Goal: Transaction & Acquisition: Purchase product/service

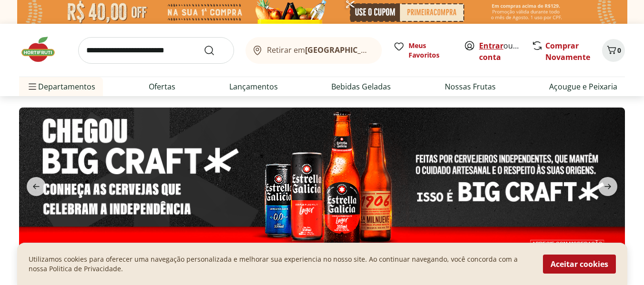
click at [492, 42] on link "Entrar" at bounding box center [491, 45] width 24 height 10
click at [203, 244] on div "Utilizamos cookies para oferecer uma navegação personalizada e melhorar sua exp…" at bounding box center [322, 264] width 610 height 42
click at [563, 43] on link "Comprar Novamente" at bounding box center [567, 51] width 45 height 22
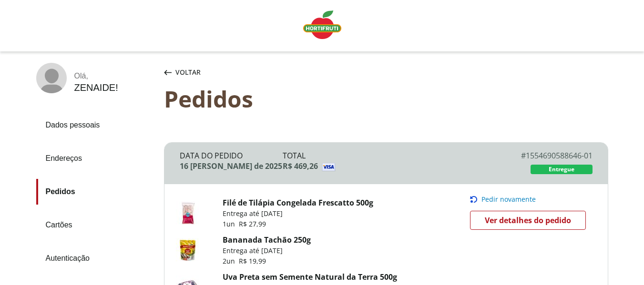
click at [523, 220] on span "Ver detalhes do pedido" at bounding box center [527, 220] width 86 height 14
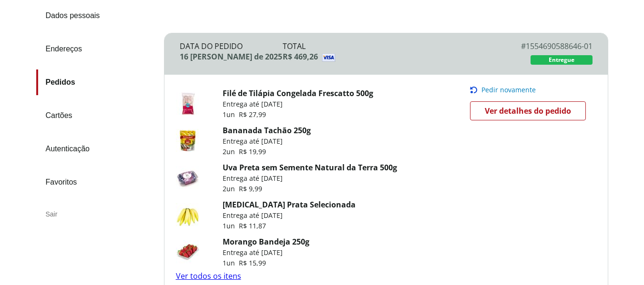
scroll to position [121, 0]
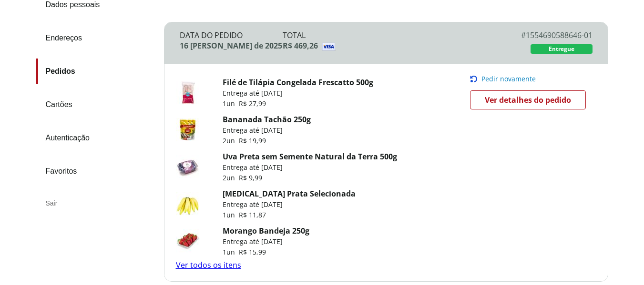
click at [295, 80] on link "Filé de Tilápia Congelada Frescatto 500g" at bounding box center [297, 82] width 151 height 10
click at [238, 139] on span "2 un" at bounding box center [230, 140] width 16 height 9
click at [463, 147] on div "Bananada Tachão 250g Entrega até 16/08/2025 2 un R$ 19,99" at bounding box center [323, 130] width 294 height 37
click at [188, 129] on img at bounding box center [188, 130] width 24 height 24
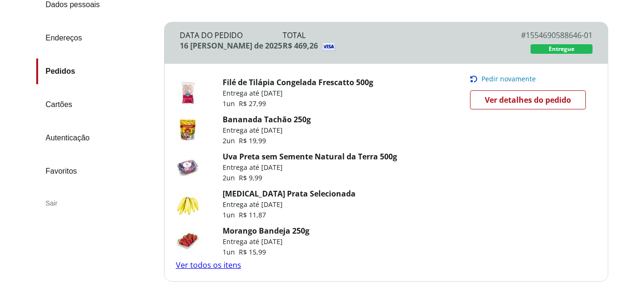
click at [245, 120] on link "Bananada Tachão 250g" at bounding box center [266, 119] width 88 height 10
click at [258, 156] on link "Uva Preta sem Semente Natural da Terra 500g" at bounding box center [309, 156] width 174 height 10
click at [252, 193] on link "[MEDICAL_DATA] Prata Selecionada" at bounding box center [288, 194] width 133 height 10
click at [260, 230] on link "Morango Bandeja 250g" at bounding box center [265, 231] width 87 height 10
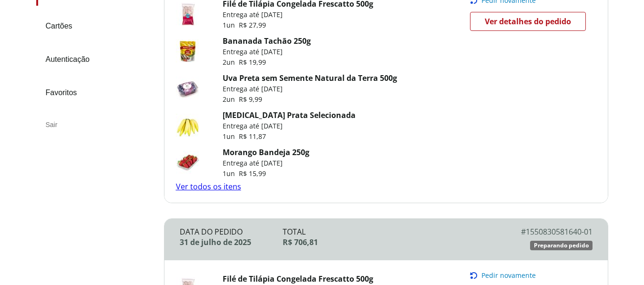
scroll to position [233, 0]
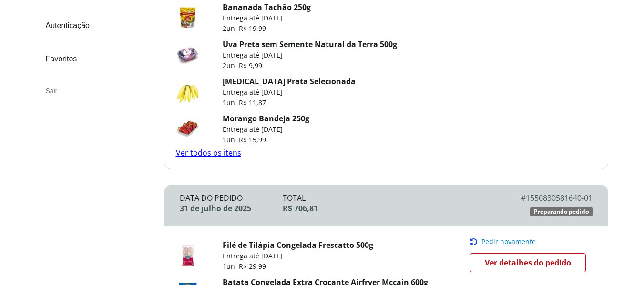
click at [199, 150] on link "Ver todos os itens" at bounding box center [208, 153] width 65 height 10
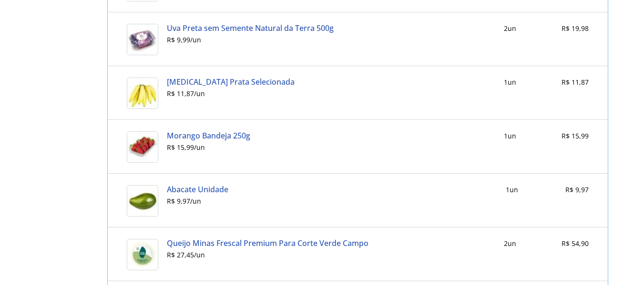
scroll to position [587, 0]
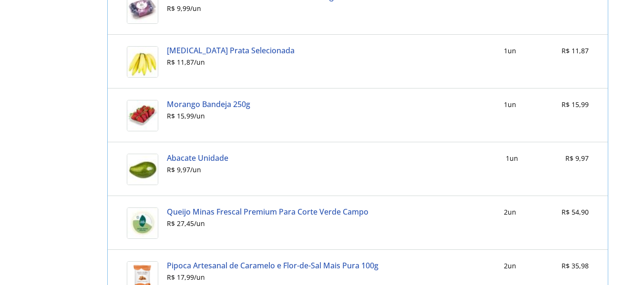
click at [189, 157] on link "Abacate Unidade" at bounding box center [197, 158] width 61 height 9
click at [260, 211] on link "Queijo Minas Frescal Premium Para Corte Verde Campo" at bounding box center [267, 212] width 201 height 9
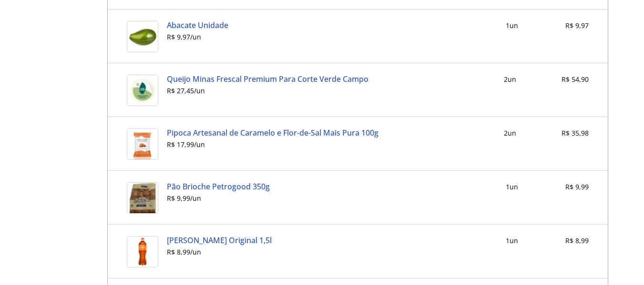
scroll to position [724, 0]
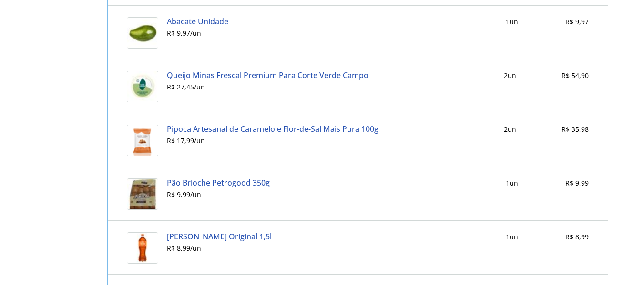
click at [228, 129] on link "Pipoca Artesanal de Caramelo e Flor-de-Sal Mais Pura 100g" at bounding box center [272, 129] width 211 height 9
click at [213, 182] on link "Pão Brioche Petrogood 350g" at bounding box center [218, 183] width 103 height 9
click at [190, 236] on link "Matte Leão Original 1,5l" at bounding box center [219, 236] width 105 height 9
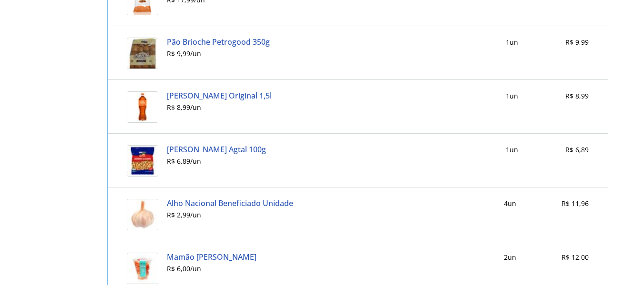
scroll to position [880, 0]
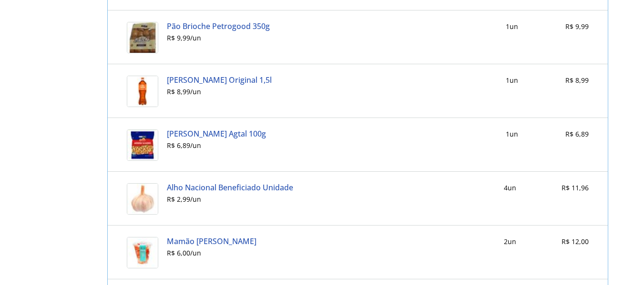
click at [212, 132] on link "Amendoim Salgadinho Agtal 100g" at bounding box center [216, 134] width 99 height 9
click at [228, 186] on link "Alho Nacional Beneficiado Unidade" at bounding box center [230, 187] width 126 height 9
click at [194, 238] on link "Mamão Cortadinho" at bounding box center [212, 241] width 90 height 9
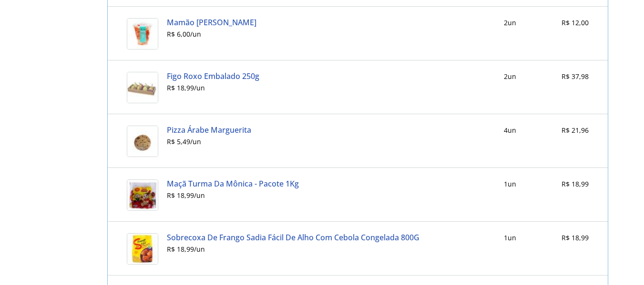
scroll to position [1103, 0]
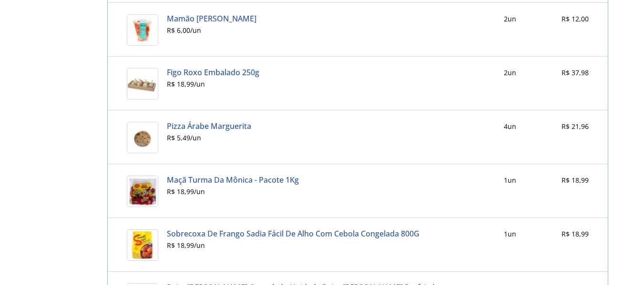
click at [201, 126] on link "Pizza Árabe Marguerita" at bounding box center [209, 126] width 84 height 9
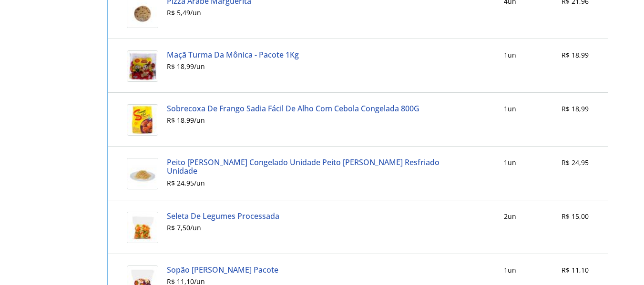
scroll to position [1232, 0]
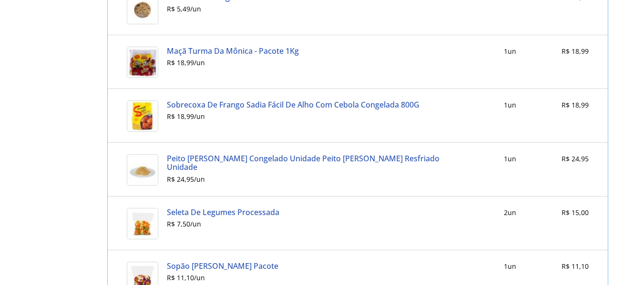
click at [177, 105] on link "Sobrecoxa De Frango Sadia Fácil De Alho Com Cebola Congelada 800G" at bounding box center [293, 105] width 252 height 9
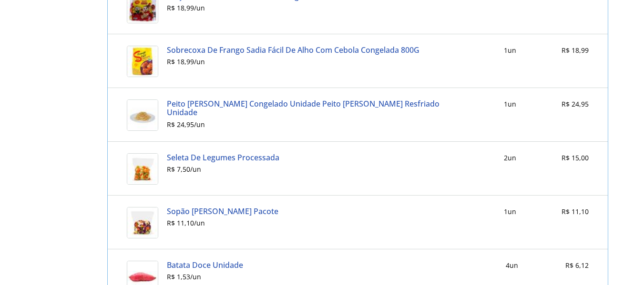
scroll to position [1326, 0]
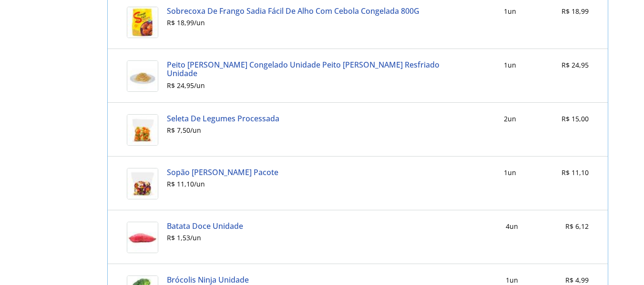
click at [198, 65] on link "Peito de Frango Desfiado Congelado Unidade Peito de Frango Desfiado Resfriado U…" at bounding box center [317, 69] width 301 height 18
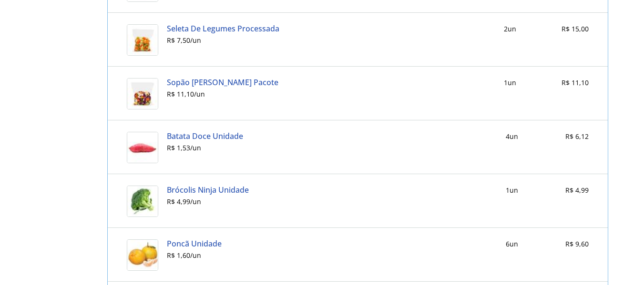
scroll to position [1420, 0]
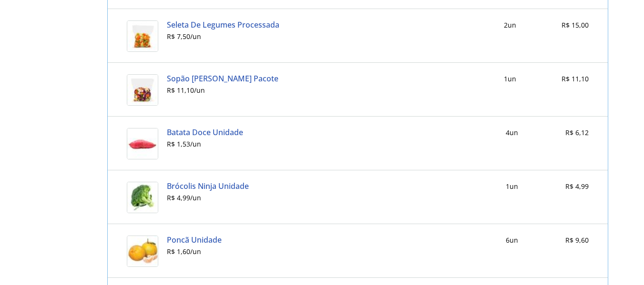
click at [176, 131] on link "Batata Doce Unidade" at bounding box center [205, 132] width 76 height 9
click at [185, 237] on link "Poncã Unidade" at bounding box center [194, 240] width 55 height 9
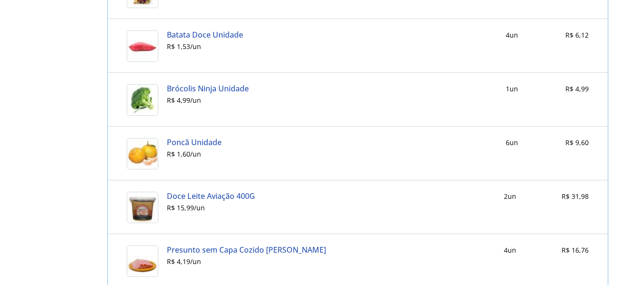
scroll to position [1545, 0]
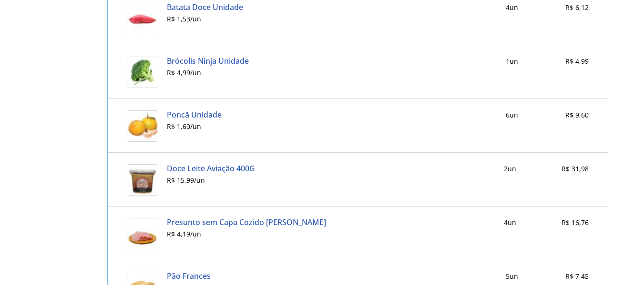
click at [205, 167] on link "Doce Leite Aviação 400G" at bounding box center [211, 168] width 88 height 9
click at [224, 220] on link "Presunto sem Capa Cozido Fatiado Sadia" at bounding box center [246, 222] width 159 height 9
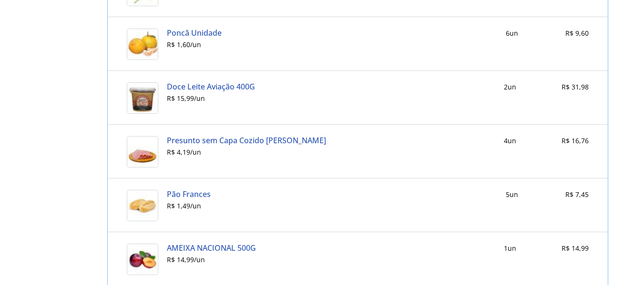
scroll to position [1662, 0]
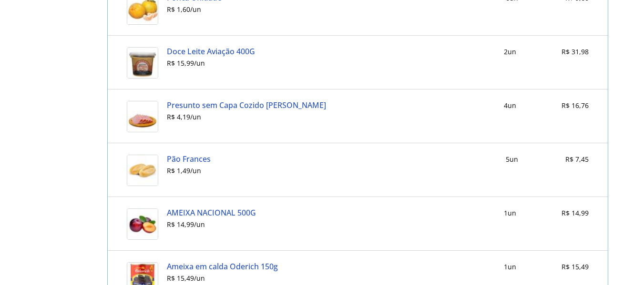
click at [194, 156] on link "Pão Frances" at bounding box center [189, 159] width 44 height 9
click at [207, 209] on link "AMEIXA NACIONAL 500G" at bounding box center [211, 213] width 89 height 9
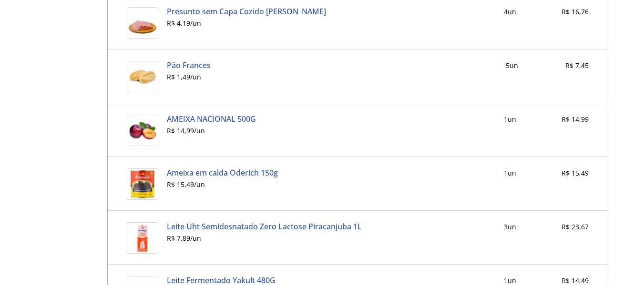
scroll to position [1819, 0]
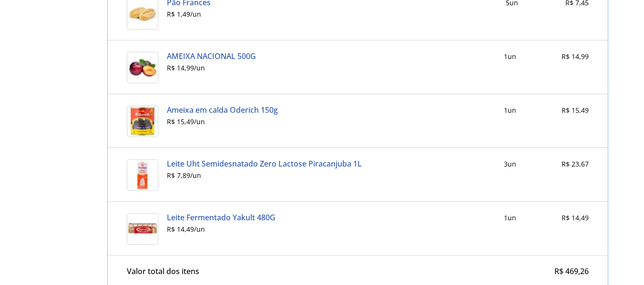
click at [188, 161] on link "Leite Uht Semidesnatado Zero Lactose Piracanjuba 1L" at bounding box center [264, 164] width 195 height 9
click at [254, 216] on link "Leite Fermentado Yakult 480G" at bounding box center [221, 217] width 109 height 9
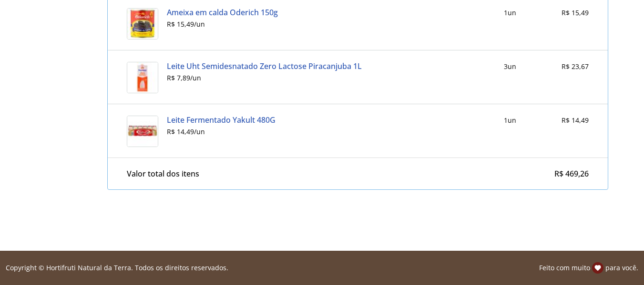
scroll to position [0, 0]
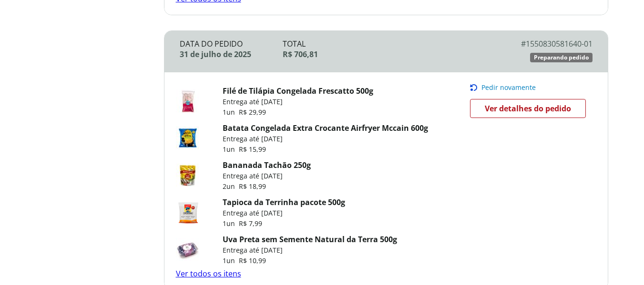
scroll to position [393, 0]
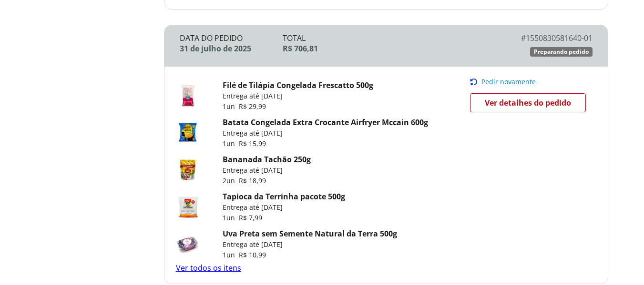
click at [250, 196] on link "Tapioca da Terrinha pacote 500g" at bounding box center [283, 196] width 122 height 10
click at [211, 268] on link "Ver todos os itens" at bounding box center [208, 268] width 65 height 10
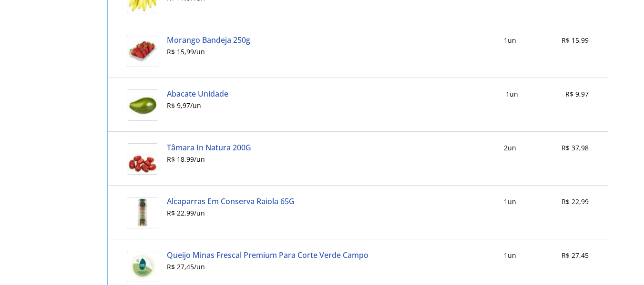
scroll to position [787, 0]
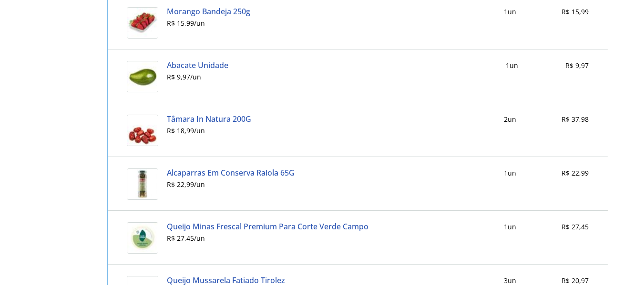
click at [201, 117] on link "Tâmara In Natura 200G" at bounding box center [209, 119] width 84 height 9
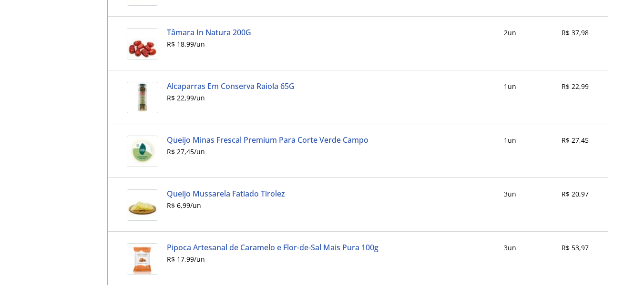
scroll to position [915, 0]
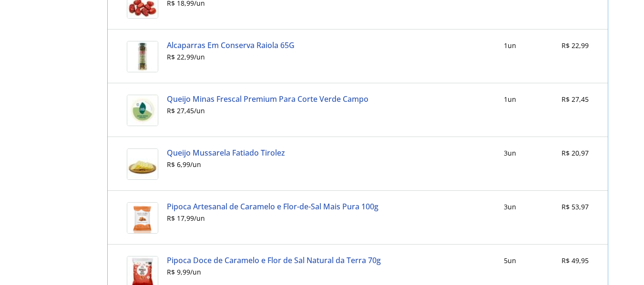
click at [211, 149] on link "Queijo Mussarela Fatiado Tirolez" at bounding box center [226, 153] width 118 height 9
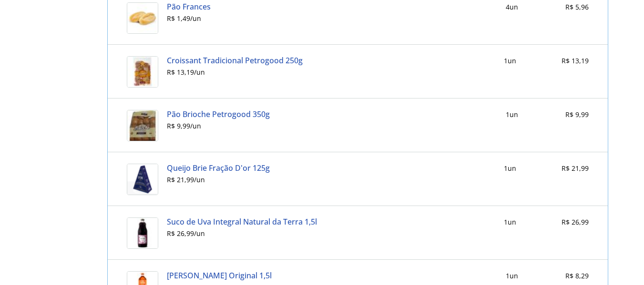
scroll to position [1239, 0]
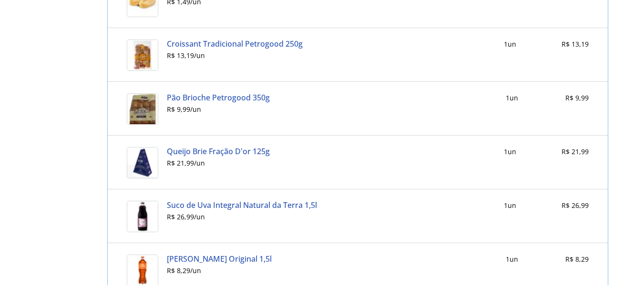
click at [220, 148] on link "Queijo Brie Fração D'or 125g" at bounding box center [218, 151] width 103 height 9
click at [200, 205] on link "Suco de Uva Integral Natural da Terra 1,5l" at bounding box center [242, 205] width 150 height 9
click at [213, 258] on link "Matte Leão Original 1,5l" at bounding box center [219, 259] width 105 height 9
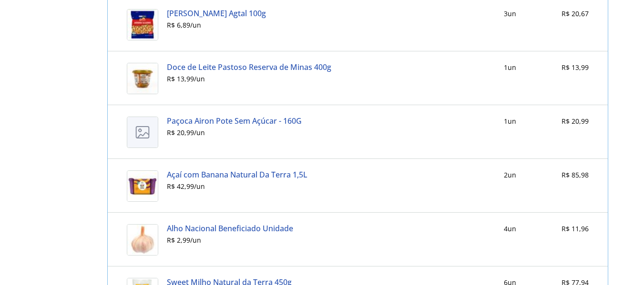
scroll to position [1551, 0]
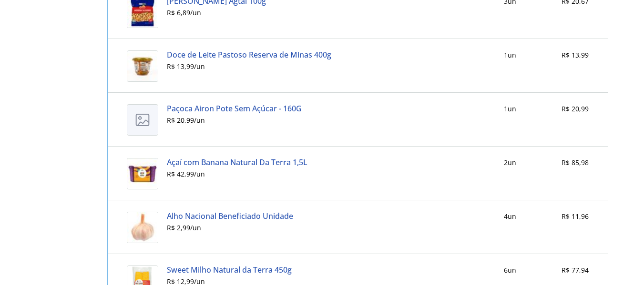
click at [234, 109] on link "Paçoca Airon Pote Sem Açúcar - 160G" at bounding box center [234, 108] width 135 height 9
click at [216, 162] on link "Açaí com Banana Natural Da Terra 1,5L" at bounding box center [237, 162] width 141 height 9
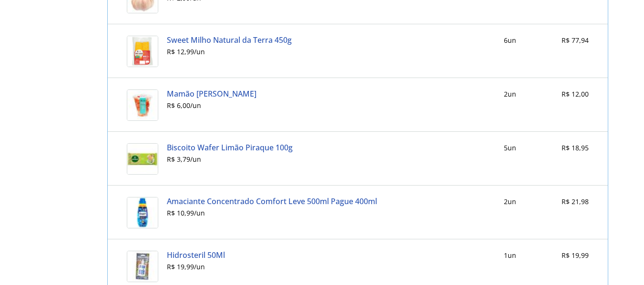
scroll to position [1785, 0]
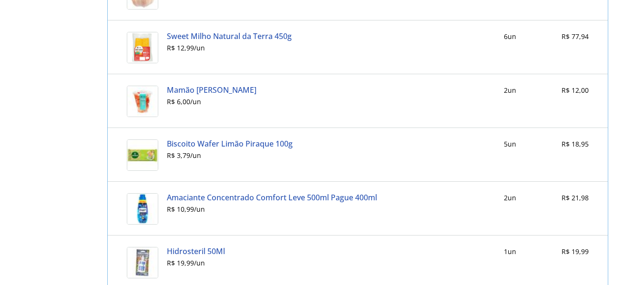
click at [210, 142] on link "Biscoito Wafer Limão Piraque 100g" at bounding box center [230, 144] width 126 height 9
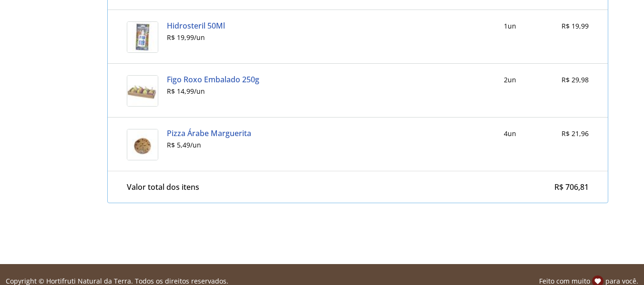
scroll to position [2024, 0]
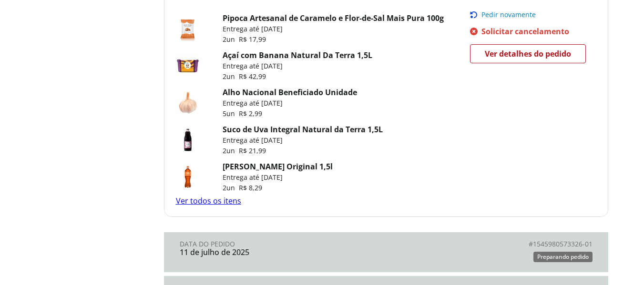
scroll to position [757, 0]
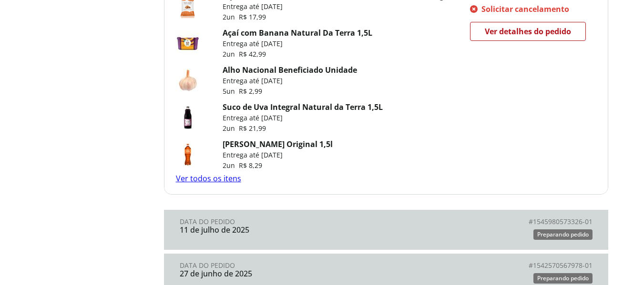
click at [190, 177] on link "Ver todos os itens" at bounding box center [208, 178] width 65 height 10
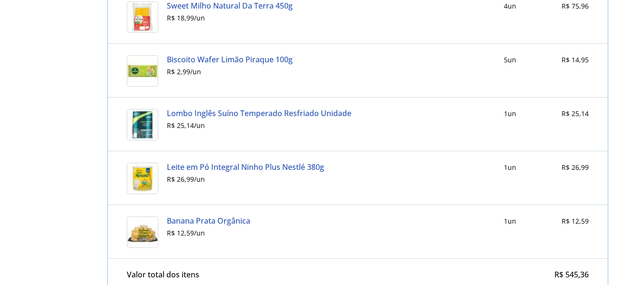
scroll to position [1282, 0]
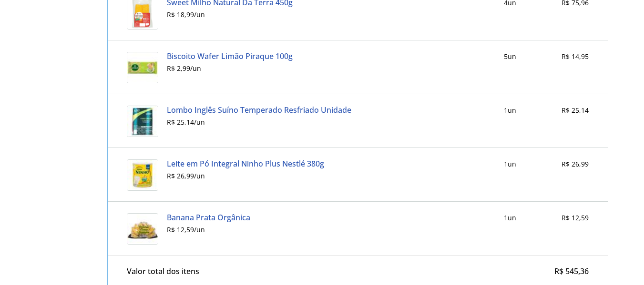
click at [214, 110] on link "Lombo Inglês Suíno Temperado Resfriado Unidade" at bounding box center [259, 110] width 184 height 9
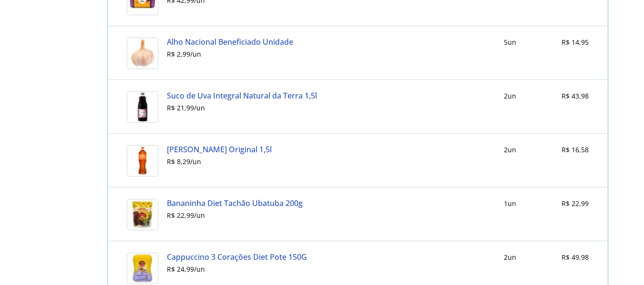
scroll to position [0, 0]
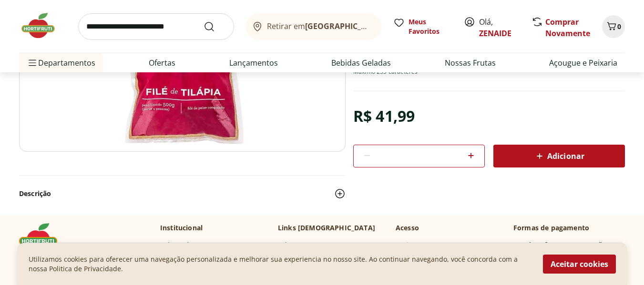
scroll to position [201, 0]
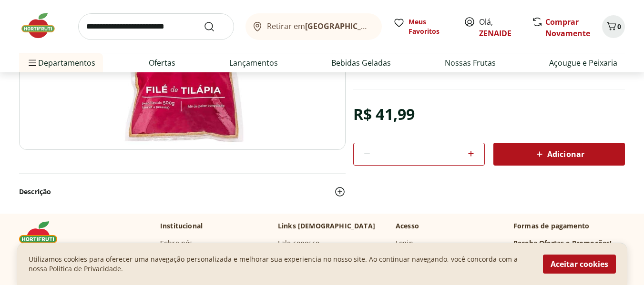
drag, startPoint x: 0, startPoint y: 0, endPoint x: 641, endPoint y: 58, distance: 643.2
click at [567, 158] on span "Adicionar" at bounding box center [558, 154] width 50 height 11
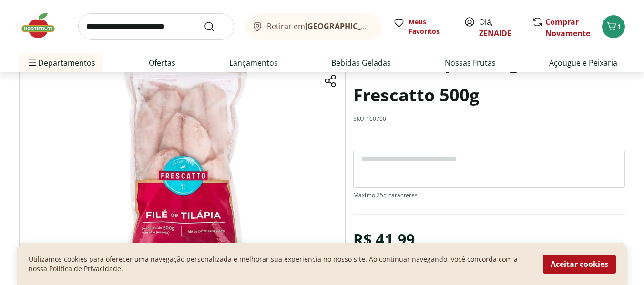
scroll to position [74, 0]
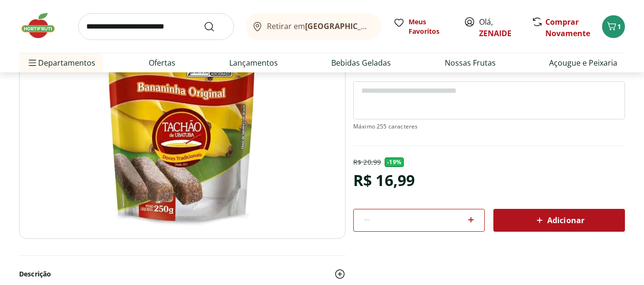
click at [470, 221] on icon at bounding box center [470, 219] width 11 height 11
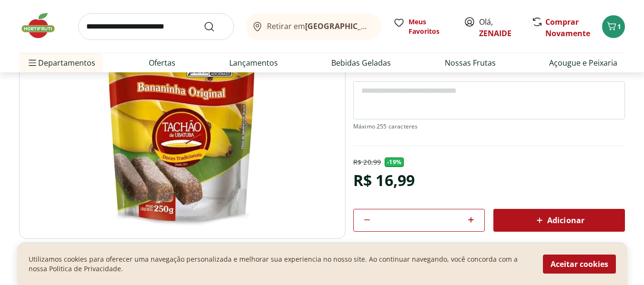
click at [470, 221] on icon at bounding box center [470, 219] width 11 height 11
type input "*"
click at [575, 261] on button "Aceitar cookies" at bounding box center [579, 264] width 73 height 19
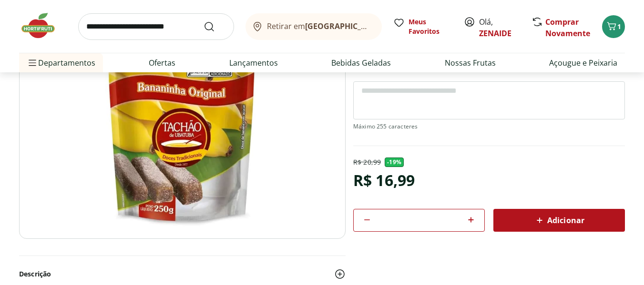
click at [576, 218] on span "Adicionar" at bounding box center [558, 220] width 50 height 11
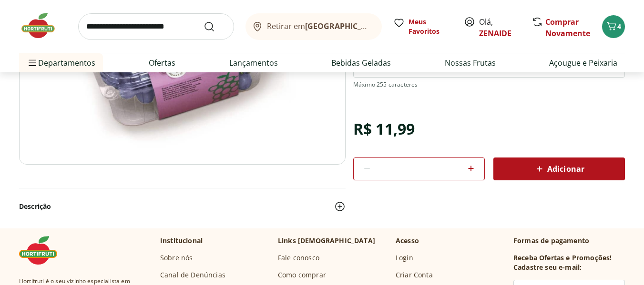
click at [470, 169] on icon at bounding box center [470, 168] width 11 height 11
type input "*"
click at [562, 165] on span "Adicionar" at bounding box center [558, 168] width 50 height 11
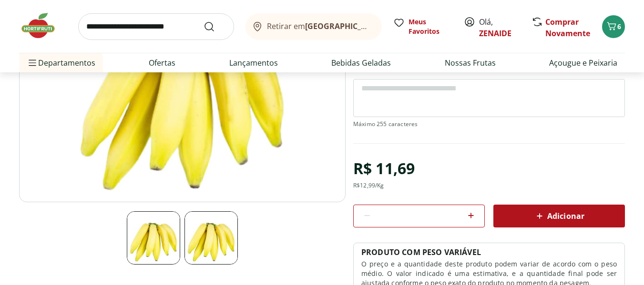
scroll to position [163, 0]
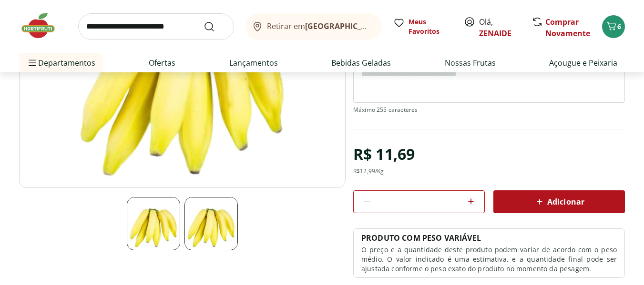
click at [561, 196] on span "Adicionar" at bounding box center [558, 201] width 50 height 11
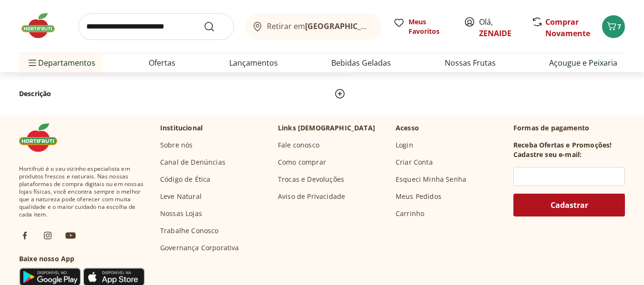
scroll to position [95, 0]
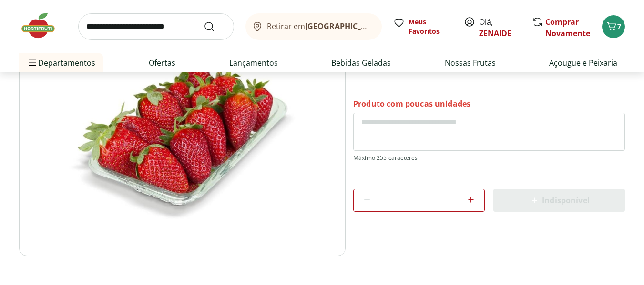
drag, startPoint x: 648, startPoint y: 35, endPoint x: 650, endPoint y: 45, distance: 9.7
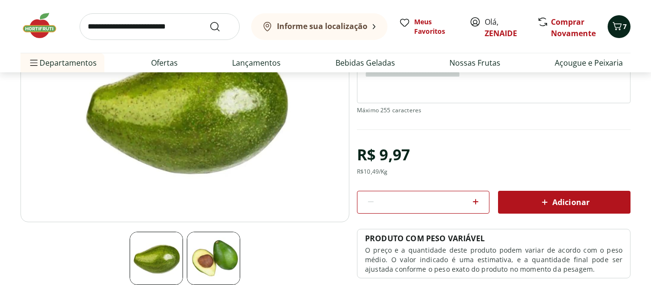
click at [624, 24] on span "7" at bounding box center [625, 26] width 4 height 9
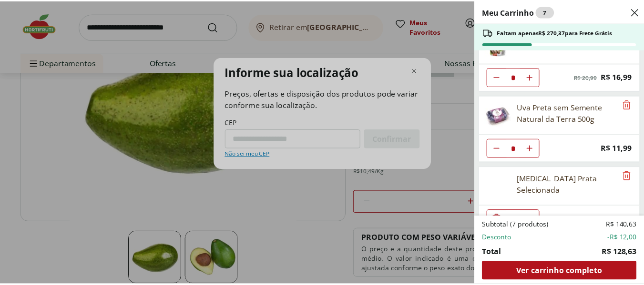
scroll to position [122, 0]
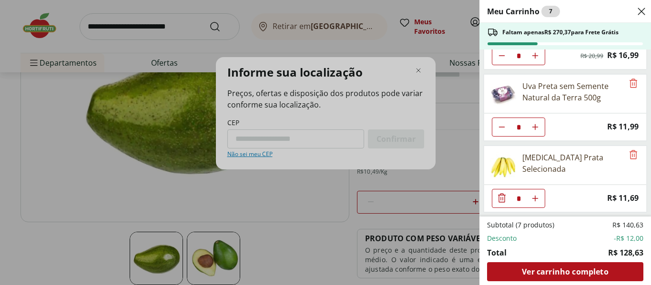
click at [253, 135] on div "Meu Carrinho 7 Faltam apenas R$ 270,37 para Frete Grátis Filé de Tilápia Congel…" at bounding box center [325, 142] width 651 height 285
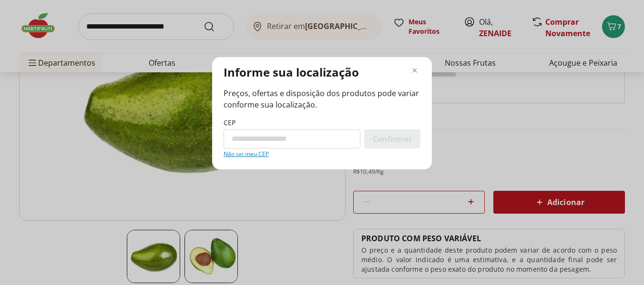
click at [233, 135] on input "CEP" at bounding box center [291, 139] width 137 height 19
type input "*********"
click at [391, 135] on span "Confirmar" at bounding box center [391, 139] width 39 height 8
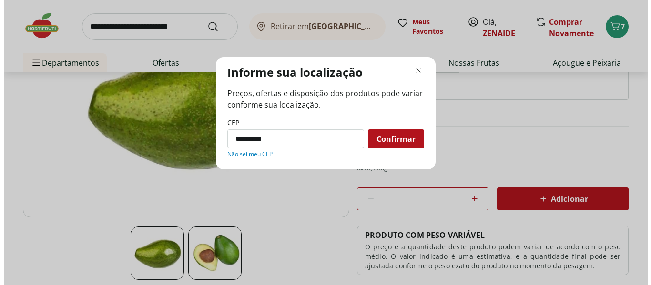
scroll to position [128, 0]
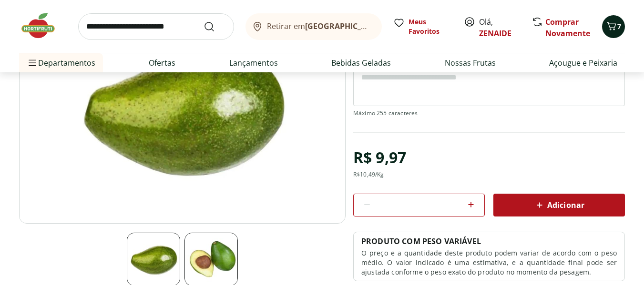
click at [617, 22] on span "7" at bounding box center [619, 26] width 4 height 9
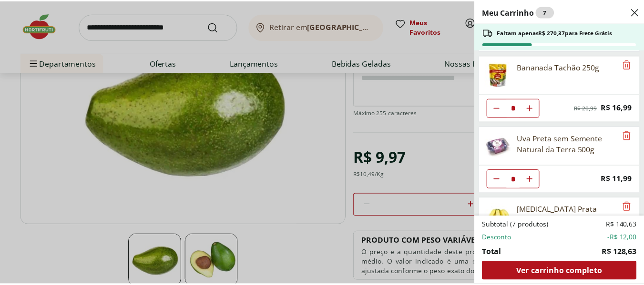
scroll to position [122, 0]
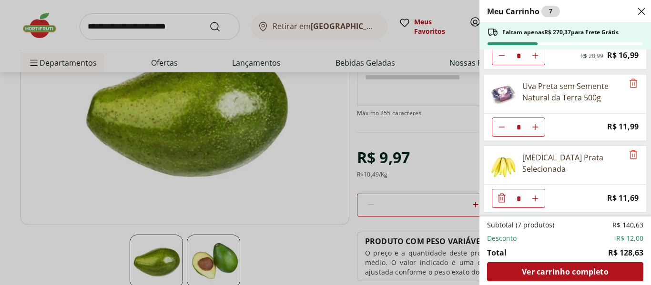
click at [335, 117] on div "Meu Carrinho 7 Faltam apenas R$ 270,37 para Frete Grátis Filé de Tilápia Congel…" at bounding box center [325, 142] width 651 height 285
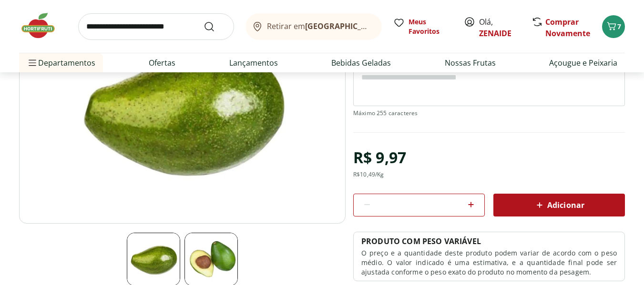
click at [550, 198] on div "Adicionar" at bounding box center [559, 205] width 116 height 17
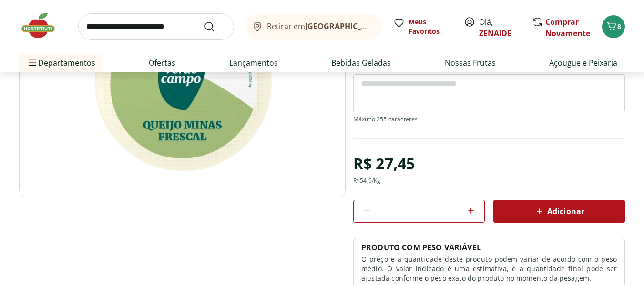
scroll to position [148, 0]
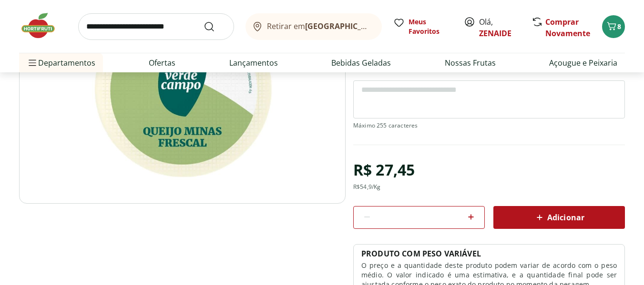
drag, startPoint x: 649, startPoint y: 22, endPoint x: 648, endPoint y: 46, distance: 23.8
click at [472, 215] on icon at bounding box center [470, 216] width 11 height 11
type input "*"
click at [548, 219] on span "Adicionar" at bounding box center [558, 217] width 50 height 11
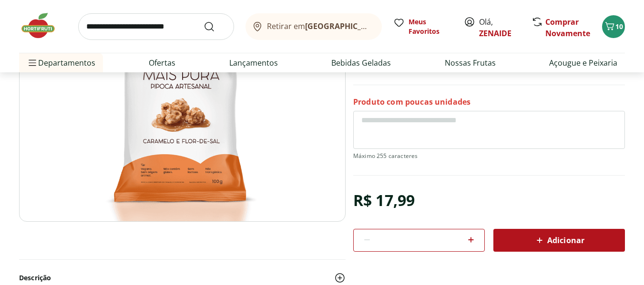
scroll to position [137, 0]
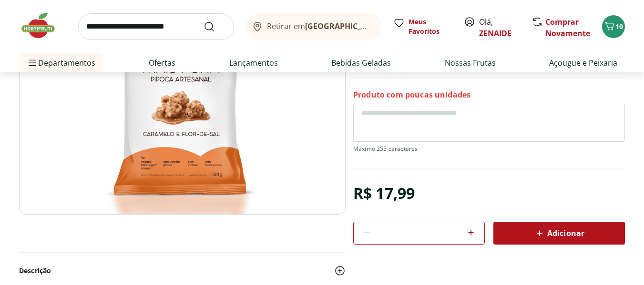
click at [472, 233] on icon at bounding box center [471, 233] width 6 height 6
type input "*"
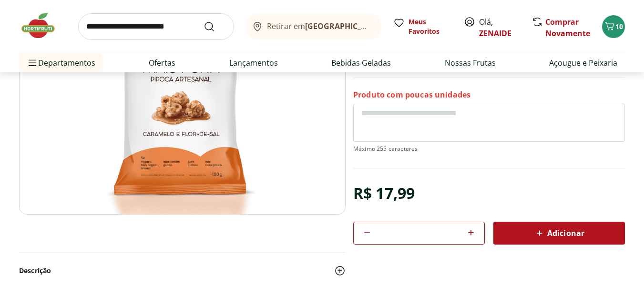
click at [564, 238] on span "Adicionar" at bounding box center [558, 233] width 50 height 11
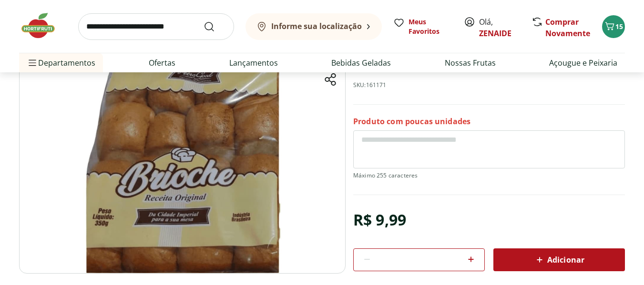
scroll to position [153, 0]
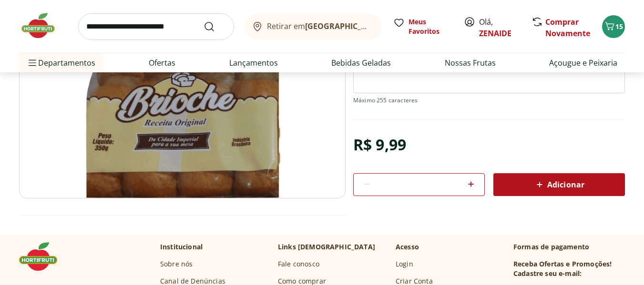
click at [551, 189] on span "Adicionar" at bounding box center [558, 184] width 50 height 11
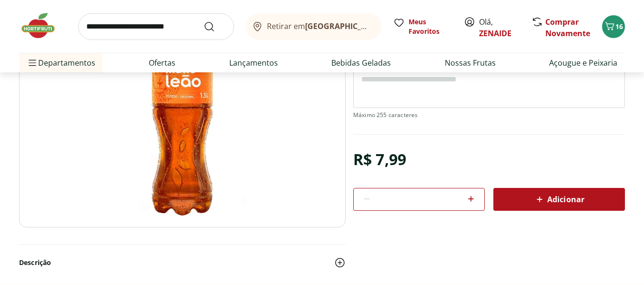
click at [474, 200] on icon at bounding box center [470, 198] width 11 height 11
type input "*"
click at [565, 197] on span "Adicionar" at bounding box center [558, 199] width 50 height 11
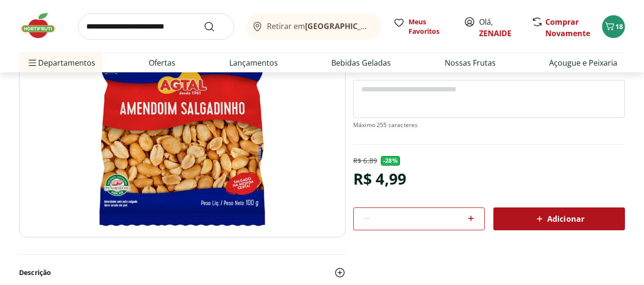
click at [472, 221] on icon at bounding box center [471, 219] width 6 height 6
type input "*"
click at [576, 225] on span "Adicionar" at bounding box center [558, 218] width 50 height 11
click at [611, 23] on icon "Carrinho" at bounding box center [608, 25] width 11 height 11
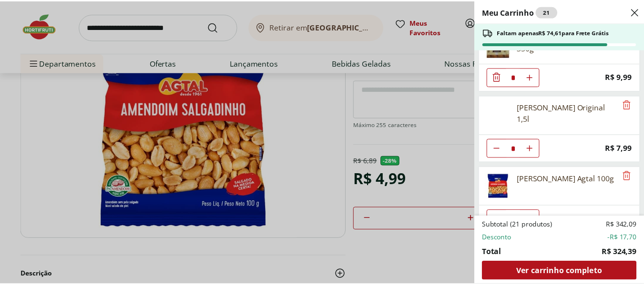
scroll to position [551, 0]
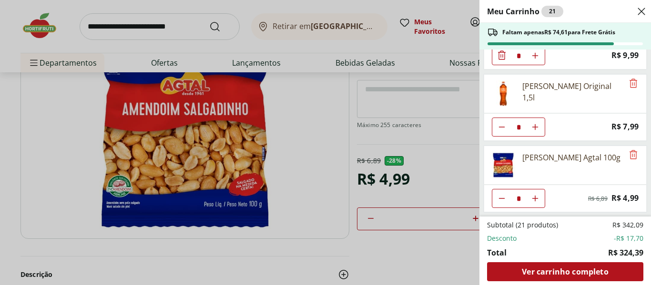
click at [273, 263] on div "Meu Carrinho 21 Faltam apenas R$ 74,61 para Frete Grátis Filé de Tilápia Congel…" at bounding box center [325, 142] width 651 height 285
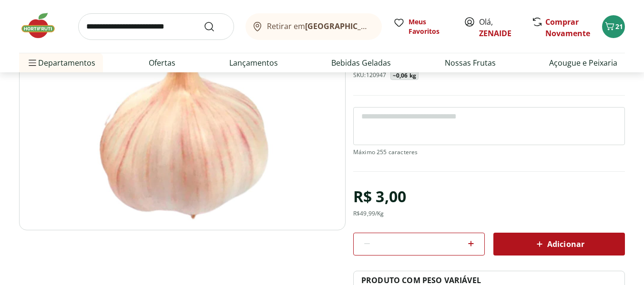
click at [471, 242] on icon at bounding box center [471, 244] width 6 height 6
type input "*"
click at [565, 244] on span "Adicionar" at bounding box center [558, 244] width 50 height 11
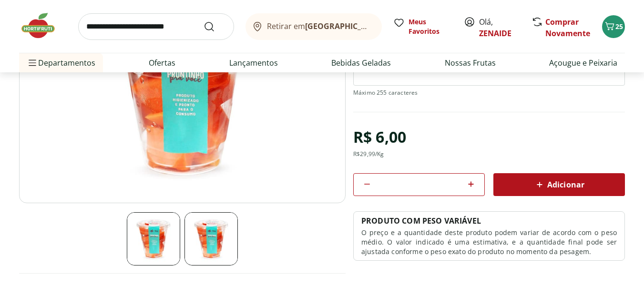
scroll to position [148, 0]
click at [570, 186] on span "Adicionar" at bounding box center [558, 184] width 50 height 11
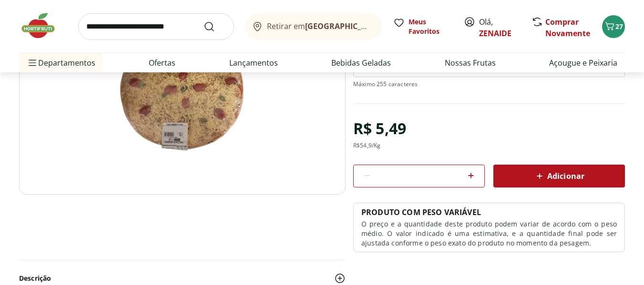
click at [473, 175] on icon at bounding box center [471, 176] width 6 height 6
type input "*"
click at [551, 173] on span "Adicionar" at bounding box center [558, 176] width 50 height 11
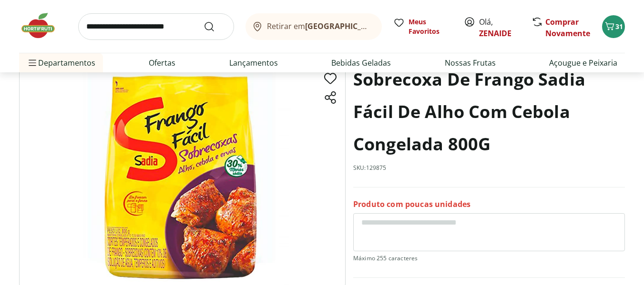
scroll to position [47, 0]
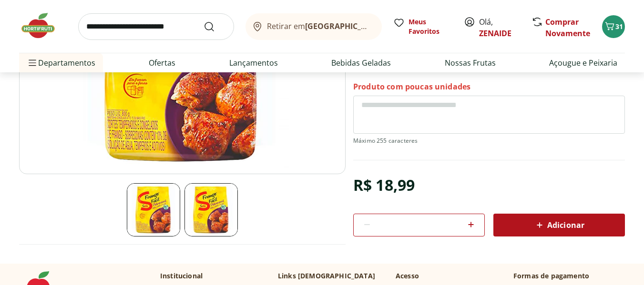
scroll to position [181, 0]
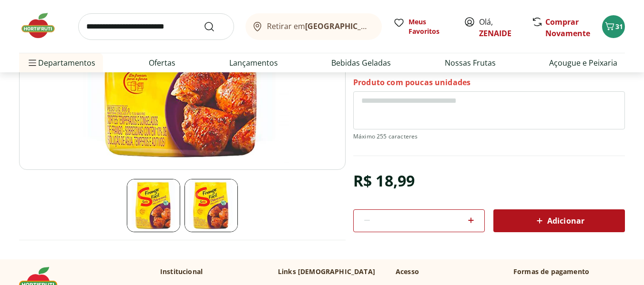
click at [559, 219] on span "Adicionar" at bounding box center [558, 220] width 50 height 11
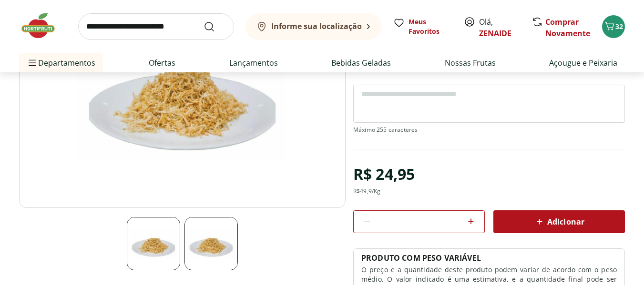
scroll to position [152, 0]
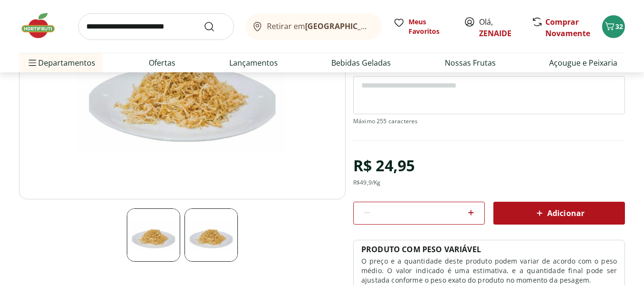
click at [549, 211] on span "Adicionar" at bounding box center [558, 213] width 50 height 11
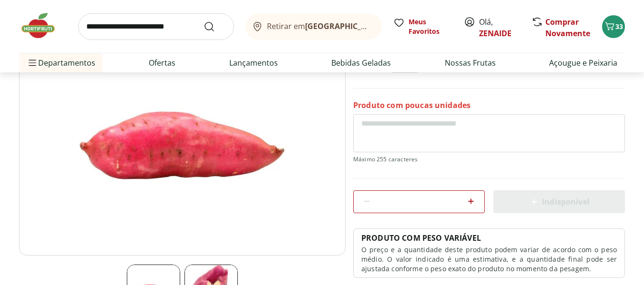
click at [470, 200] on icon at bounding box center [470, 201] width 11 height 11
type input "*"
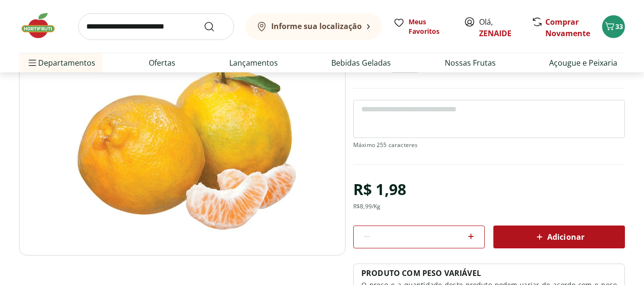
scroll to position [96, 0]
click at [473, 235] on icon at bounding box center [470, 236] width 11 height 11
click at [471, 235] on icon at bounding box center [470, 236] width 11 height 11
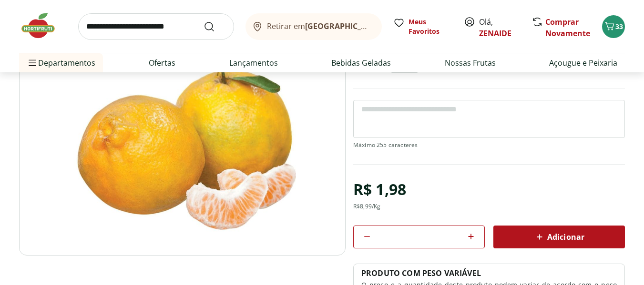
click at [470, 234] on icon at bounding box center [470, 236] width 11 height 11
type input "*"
click at [546, 237] on span "Adicionar" at bounding box center [558, 236] width 50 height 11
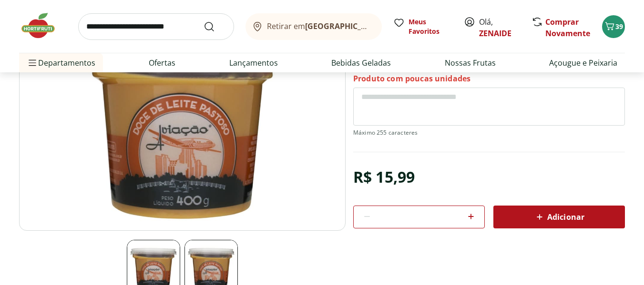
click at [473, 217] on icon at bounding box center [470, 216] width 11 height 11
type input "*"
click at [573, 218] on span "Adicionar" at bounding box center [558, 216] width 50 height 11
click at [614, 20] on icon "Carrinho" at bounding box center [608, 25] width 11 height 11
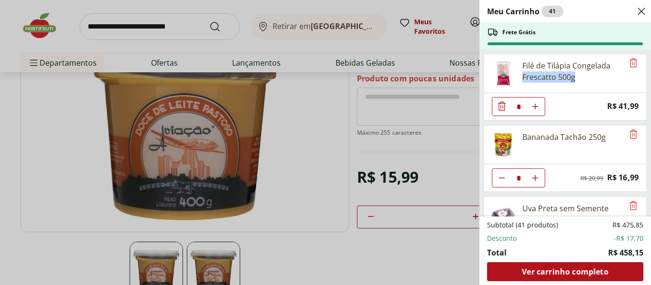
drag, startPoint x: 644, startPoint y: 58, endPoint x: 647, endPoint y: 79, distance: 21.2
click at [643, 79] on ul "Filé de Tilápia Congelada Frescatto 500g * Price: R$ 41,99 Bananada Tachão 250g…" at bounding box center [564, 133] width 170 height 167
click at [624, 79] on div "Filé de Tilápia Congelada Frescatto 500g" at bounding box center [564, 73] width 163 height 39
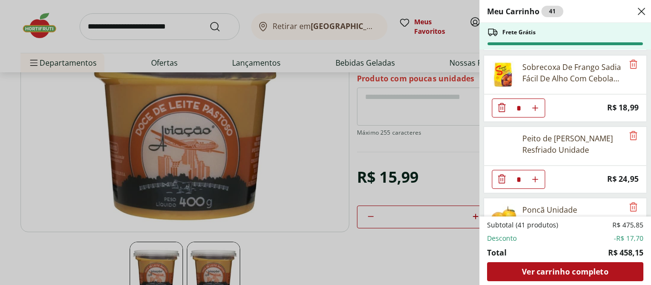
scroll to position [1051, 0]
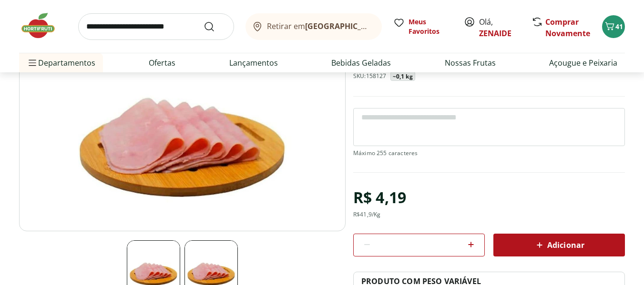
click at [470, 242] on icon at bounding box center [470, 244] width 11 height 11
type input "*"
click at [550, 241] on span "Adicionar" at bounding box center [558, 245] width 50 height 11
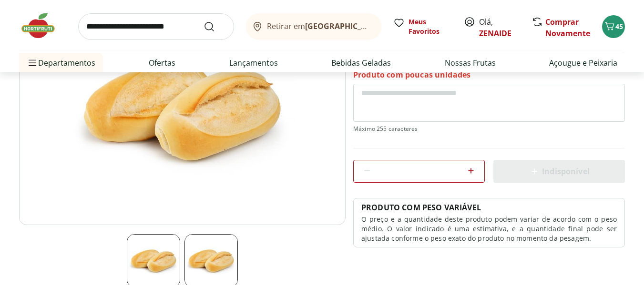
click at [470, 171] on icon at bounding box center [470, 170] width 11 height 11
type input "*"
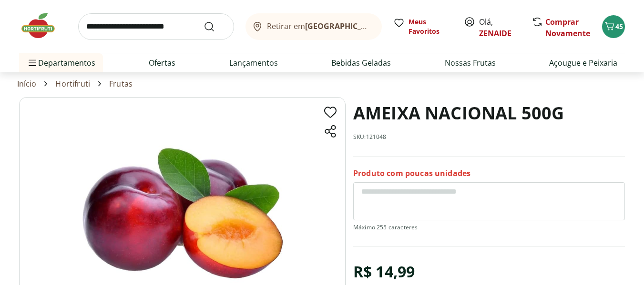
scroll to position [109, 0]
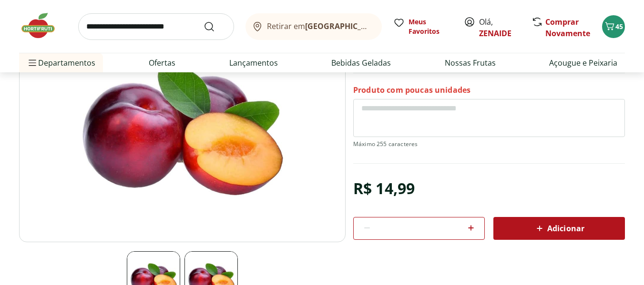
click at [472, 226] on icon at bounding box center [470, 227] width 11 height 11
type input "*"
click at [569, 223] on span "Adicionar" at bounding box center [558, 228] width 50 height 11
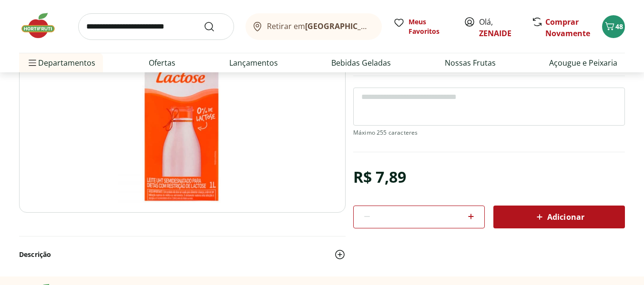
click at [473, 214] on icon at bounding box center [470, 216] width 11 height 11
type input "*"
click at [572, 213] on span "Adicionar" at bounding box center [558, 216] width 50 height 11
click at [603, 23] on button "51" at bounding box center [613, 26] width 23 height 23
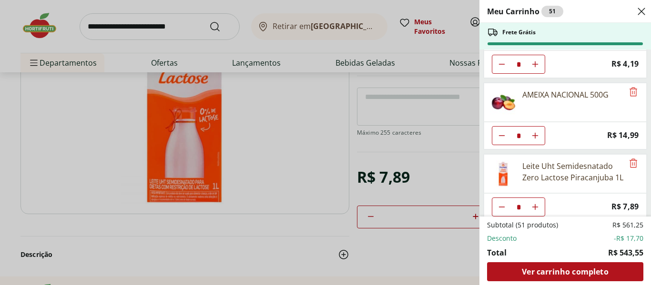
scroll to position [1266, 0]
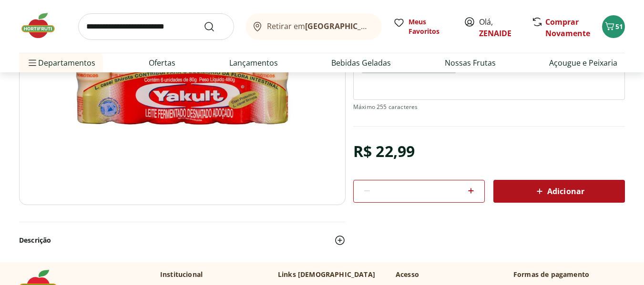
click at [547, 187] on span "Adicionar" at bounding box center [558, 191] width 50 height 11
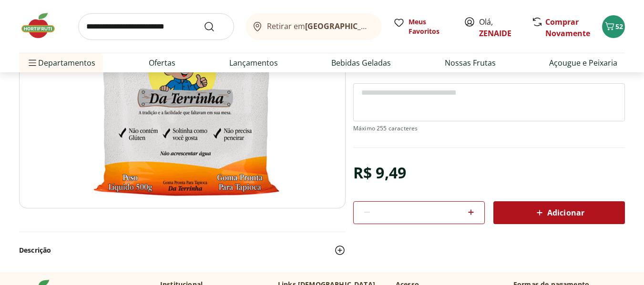
click at [558, 211] on span "Adicionar" at bounding box center [558, 212] width 50 height 11
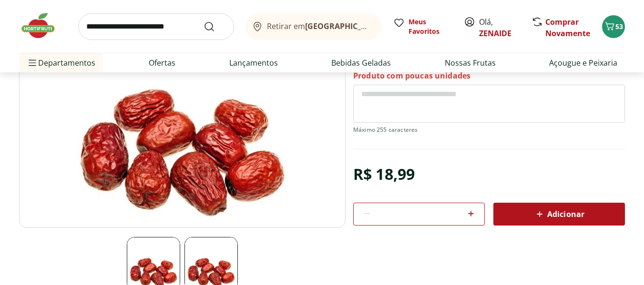
click at [470, 214] on icon at bounding box center [470, 213] width 11 height 11
type input "*"
click at [567, 212] on span "Adicionar" at bounding box center [558, 214] width 50 height 11
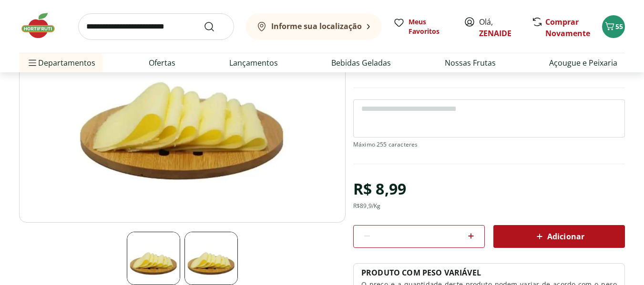
scroll to position [131, 0]
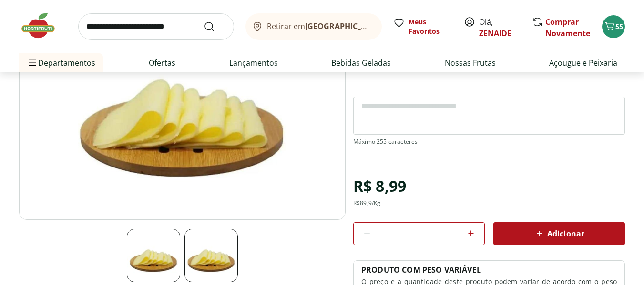
click at [471, 232] on icon at bounding box center [471, 234] width 6 height 6
type input "*"
click at [552, 235] on span "Adicionar" at bounding box center [558, 233] width 50 height 11
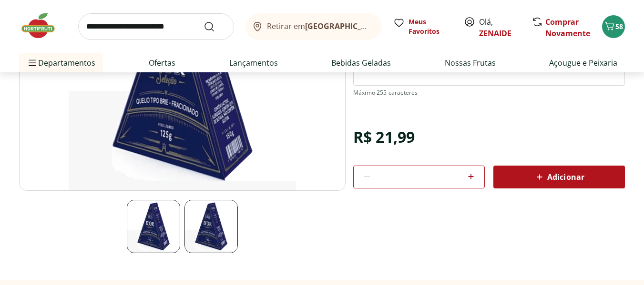
click at [558, 176] on span "Adicionar" at bounding box center [558, 176] width 50 height 11
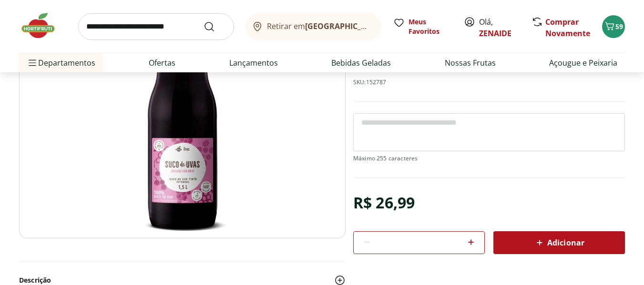
click at [471, 243] on icon at bounding box center [471, 243] width 6 height 6
type input "*"
click at [562, 243] on span "Adicionar" at bounding box center [558, 242] width 50 height 11
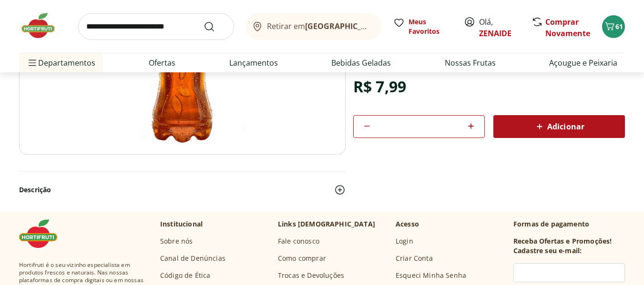
click at [570, 124] on span "Adicionar" at bounding box center [558, 126] width 50 height 11
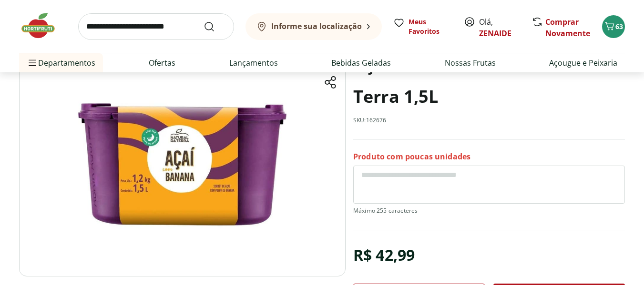
scroll to position [135, 0]
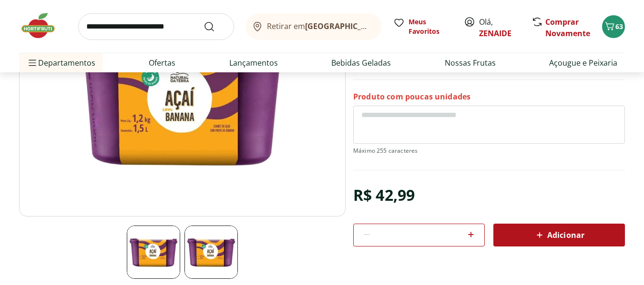
click at [567, 232] on span "Adicionar" at bounding box center [558, 235] width 50 height 11
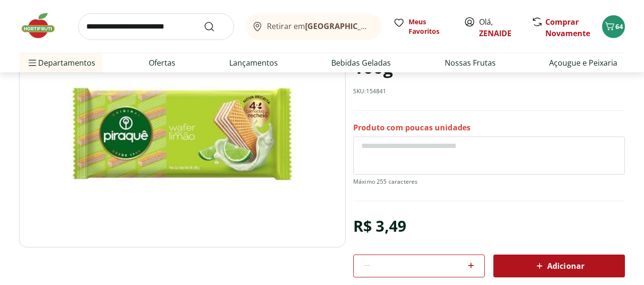
click at [469, 265] on icon at bounding box center [470, 265] width 11 height 11
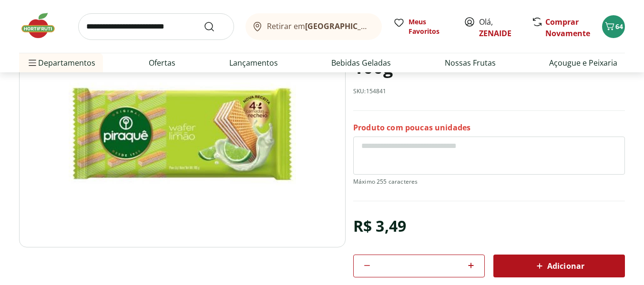
type input "*"
click at [543, 266] on icon at bounding box center [538, 266] width 11 height 11
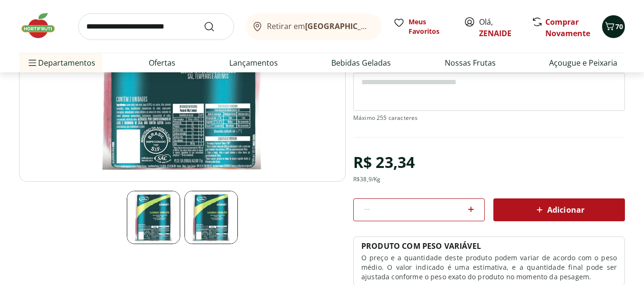
click at [613, 26] on icon "Carrinho" at bounding box center [609, 26] width 9 height 8
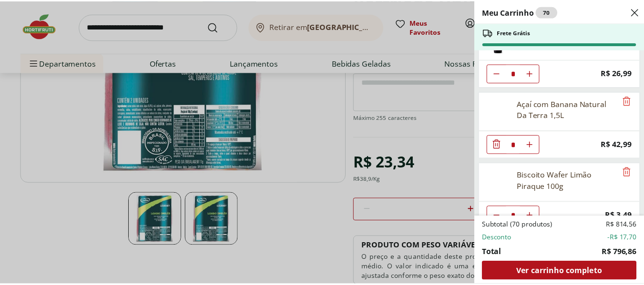
scroll to position [1837, 0]
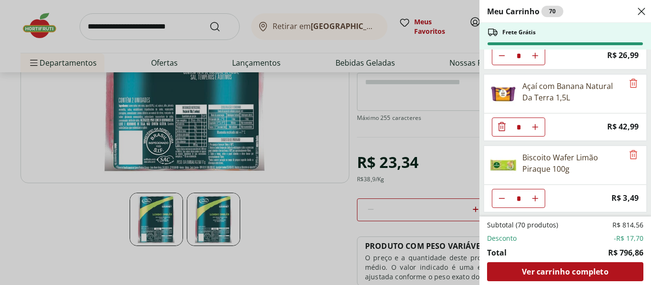
click at [312, 221] on div "Meu Carrinho 70 Frete Grátis Filé de Tilápia Congelada Frescatto 500g * Price: …" at bounding box center [325, 142] width 651 height 285
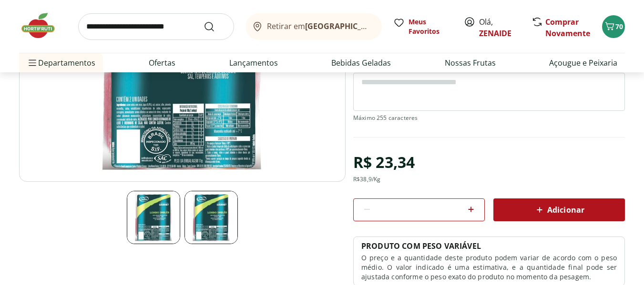
click at [565, 205] on span "Adicionar" at bounding box center [558, 209] width 50 height 11
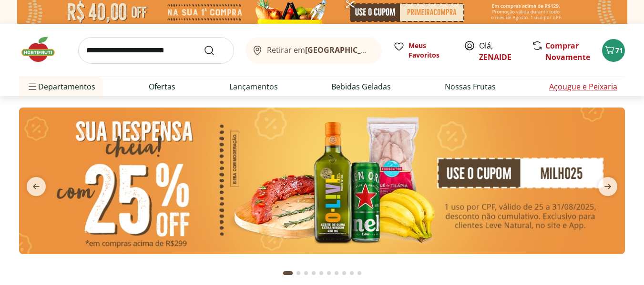
click at [581, 85] on link "Açougue e Peixaria" at bounding box center [583, 86] width 68 height 11
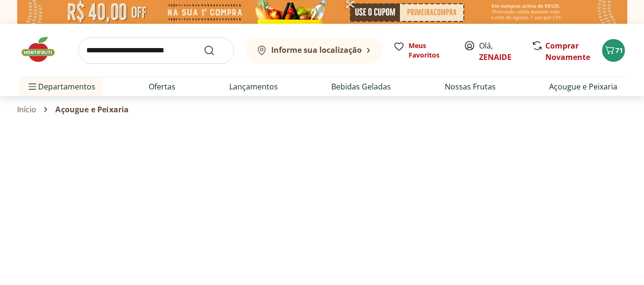
select select "**********"
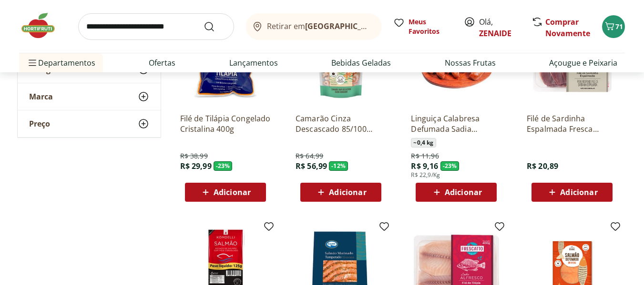
scroll to position [39, 0]
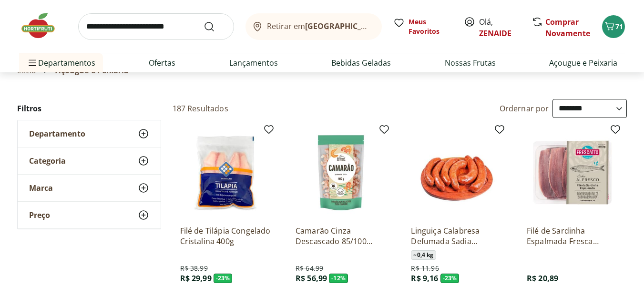
click at [143, 133] on use at bounding box center [143, 133] width 11 height 11
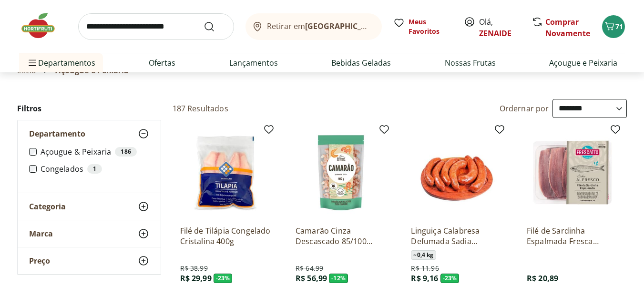
click at [144, 205] on icon at bounding box center [143, 206] width 11 height 11
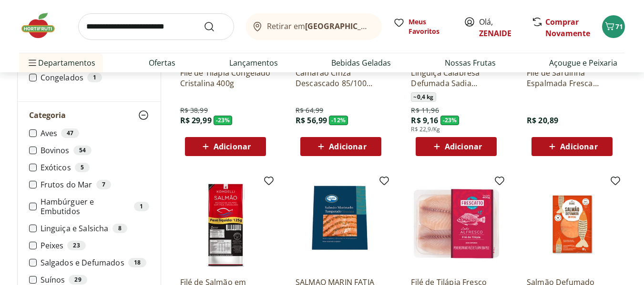
scroll to position [206, 0]
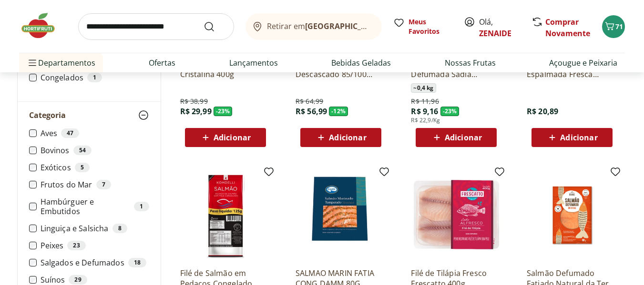
click at [68, 229] on label "Linguiça e Salsicha 8" at bounding box center [94, 229] width 109 height 10
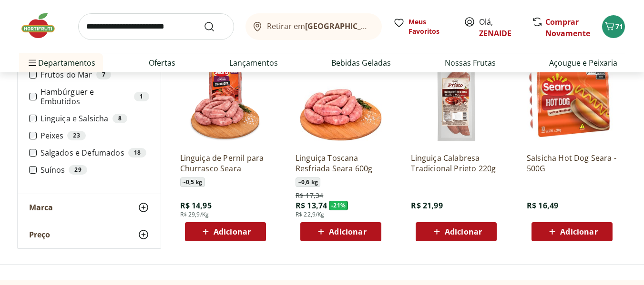
scroll to position [331, 0]
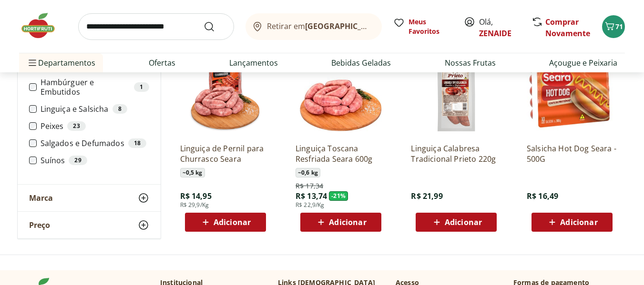
click at [242, 221] on span "Adicionar" at bounding box center [231, 223] width 37 height 8
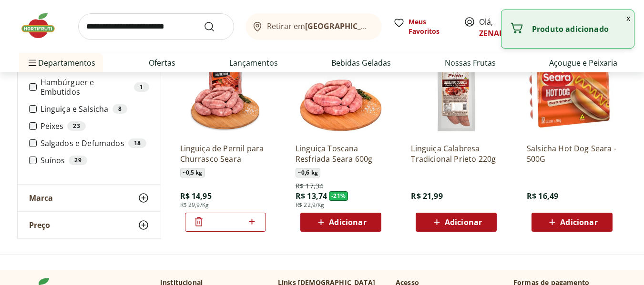
click at [251, 223] on icon at bounding box center [252, 222] width 6 height 6
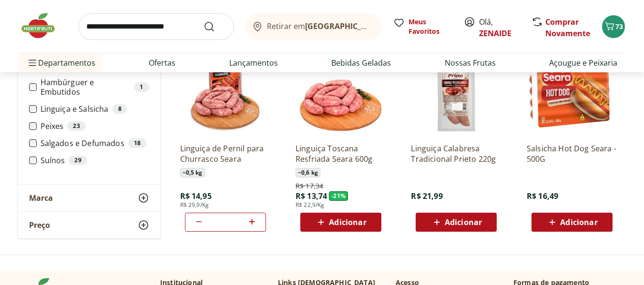
click at [198, 219] on icon at bounding box center [198, 221] width 11 height 11
type input "*"
click at [345, 223] on span "Adicionar" at bounding box center [347, 223] width 37 height 8
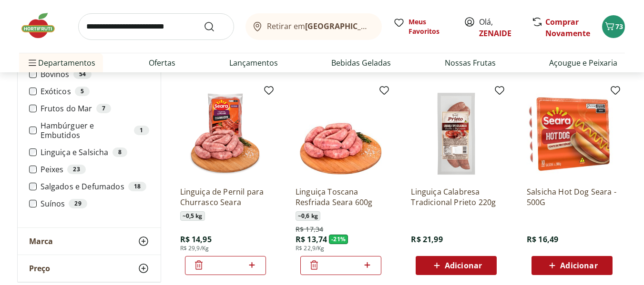
scroll to position [292, 0]
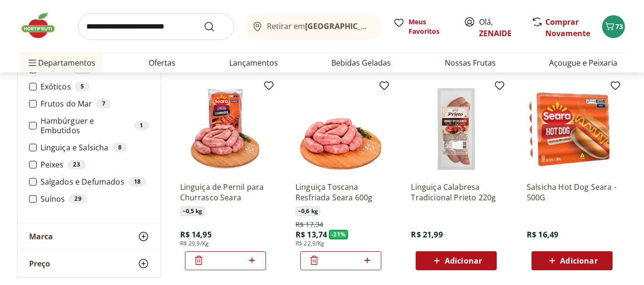
click at [61, 103] on label "Frutos do Mar 7" at bounding box center [94, 104] width 109 height 10
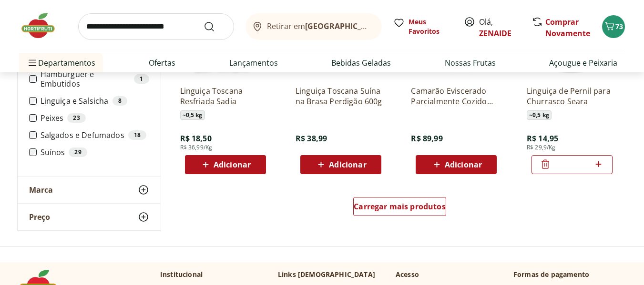
scroll to position [644, 0]
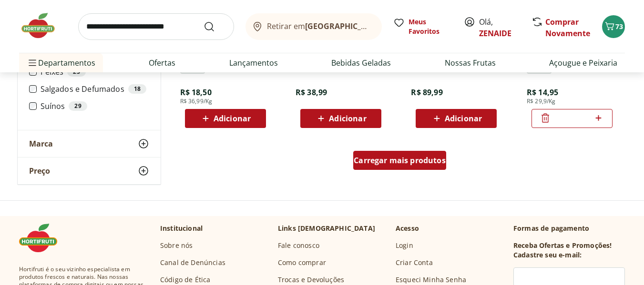
click at [384, 162] on span "Carregar mais produtos" at bounding box center [399, 161] width 92 height 8
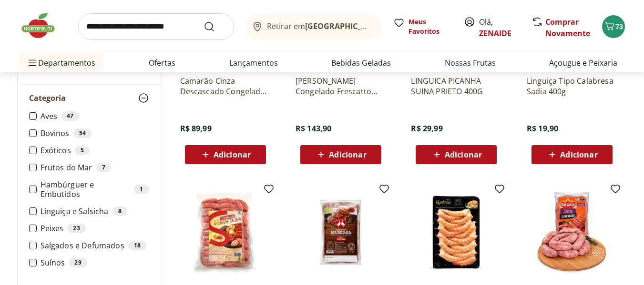
scroll to position [383, 0]
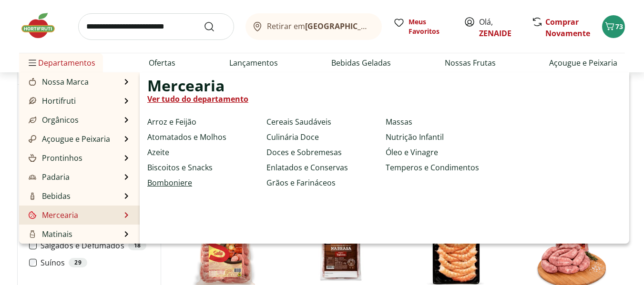
click at [182, 181] on link "Bomboniere" at bounding box center [169, 182] width 45 height 11
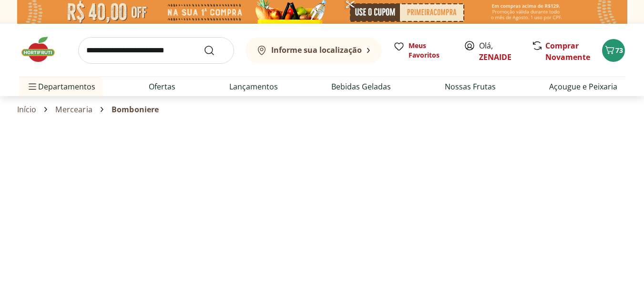
select select "**********"
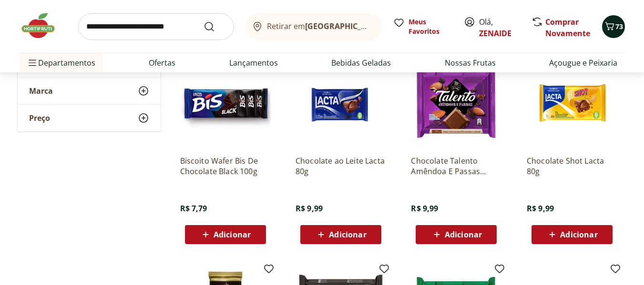
scroll to position [137, 0]
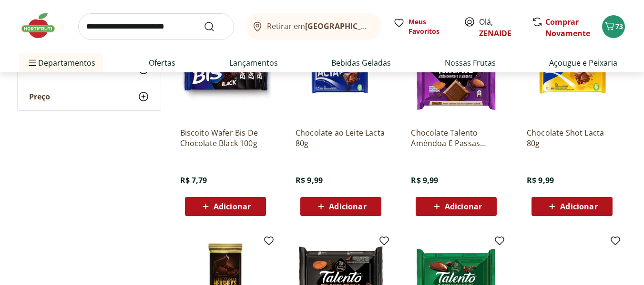
drag, startPoint x: 622, startPoint y: 30, endPoint x: 610, endPoint y: 79, distance: 50.5
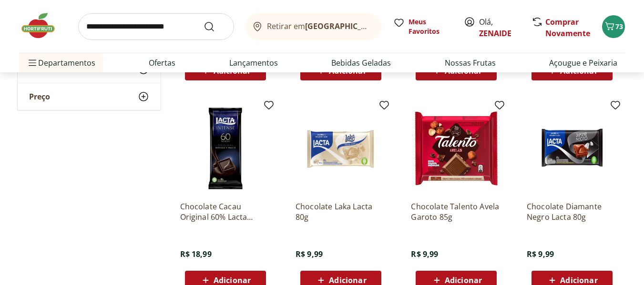
scroll to position [573, 0]
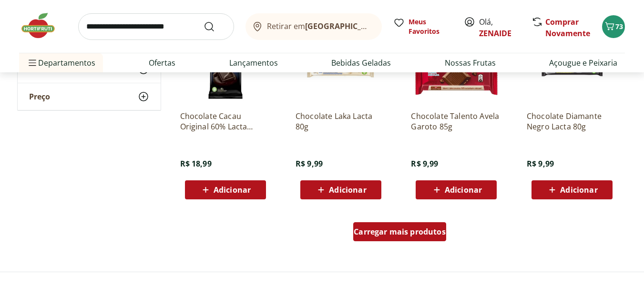
click at [407, 232] on span "Carregar mais produtos" at bounding box center [399, 232] width 92 height 8
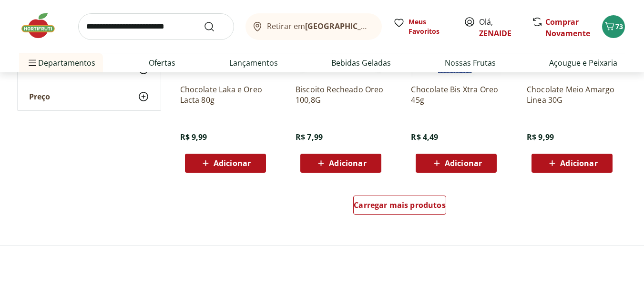
scroll to position [1261, 0]
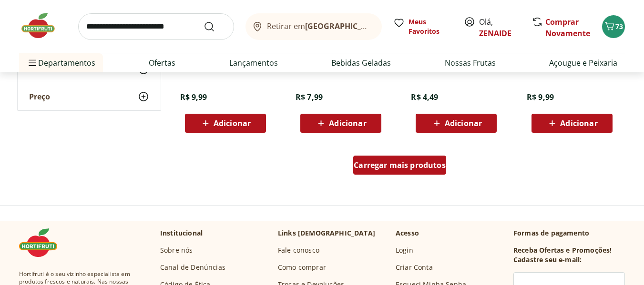
click at [402, 166] on span "Carregar mais produtos" at bounding box center [399, 165] width 92 height 8
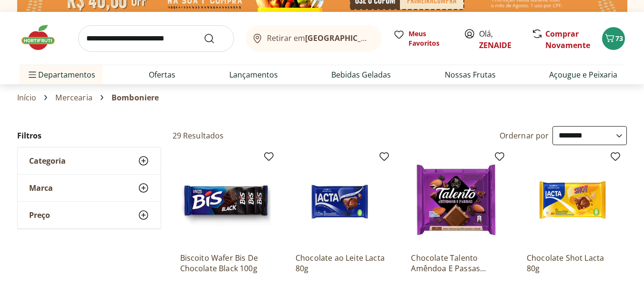
scroll to position [0, 0]
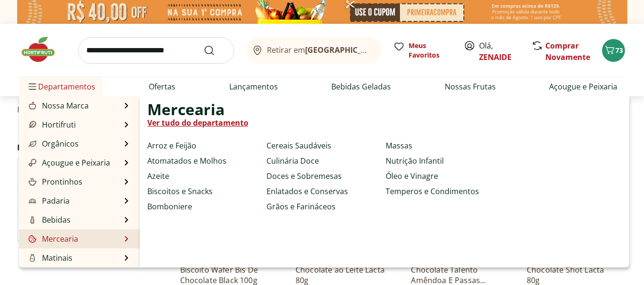
click at [121, 236] on li "Mercearia Mercearia Ver tudo do departamento Arroz e Feijão Atomatados e Molhos…" at bounding box center [79, 239] width 121 height 19
click at [310, 177] on link "Doces e Sobremesas" at bounding box center [303, 176] width 75 height 11
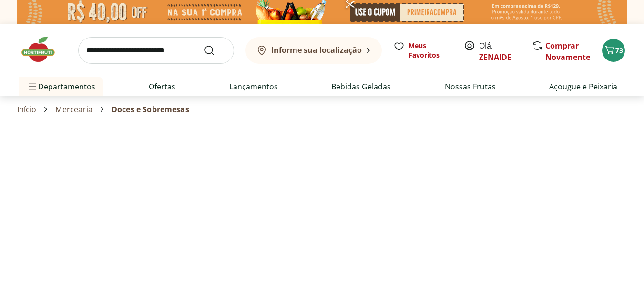
select select "**********"
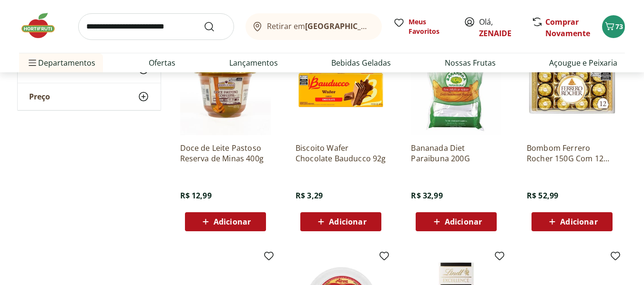
scroll to position [507, 0]
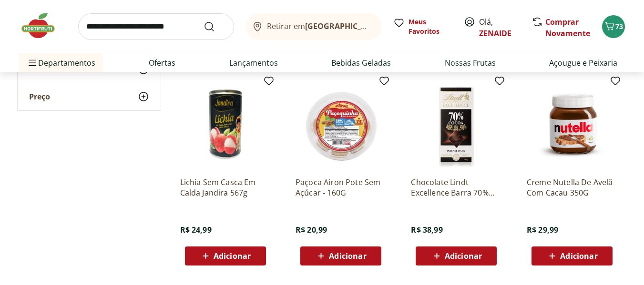
click at [339, 258] on span "Adicionar" at bounding box center [347, 256] width 37 height 8
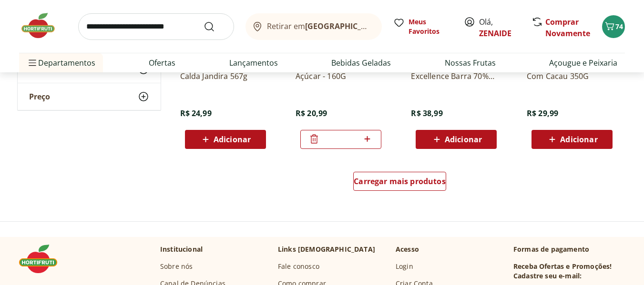
scroll to position [661, 0]
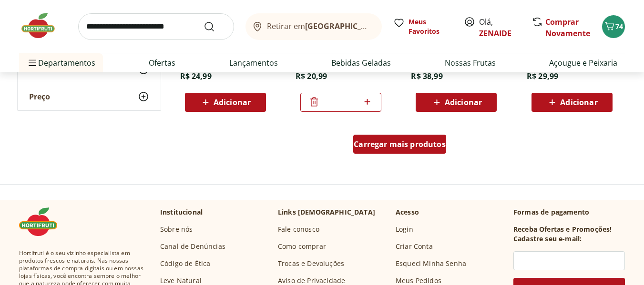
click at [380, 143] on span "Carregar mais produtos" at bounding box center [399, 145] width 92 height 8
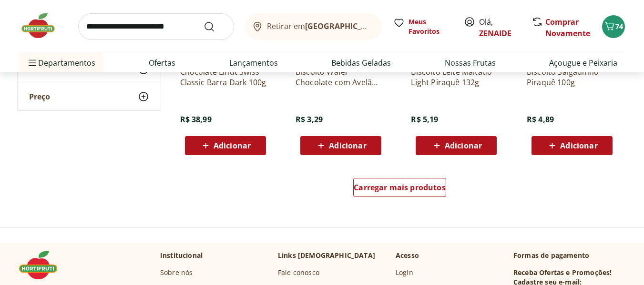
scroll to position [1183, 0]
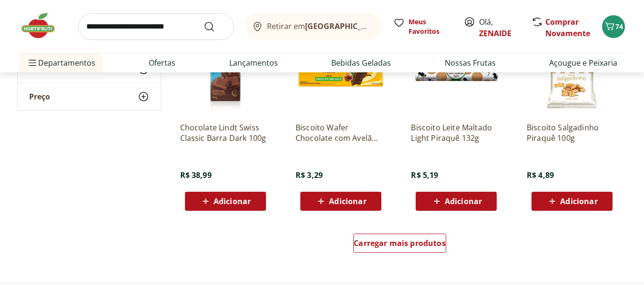
drag, startPoint x: 641, startPoint y: 156, endPoint x: 647, endPoint y: 145, distance: 12.6
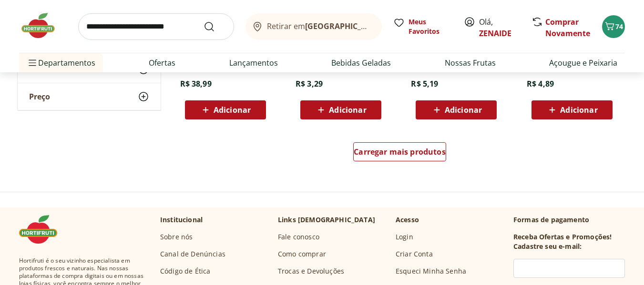
scroll to position [1278, 0]
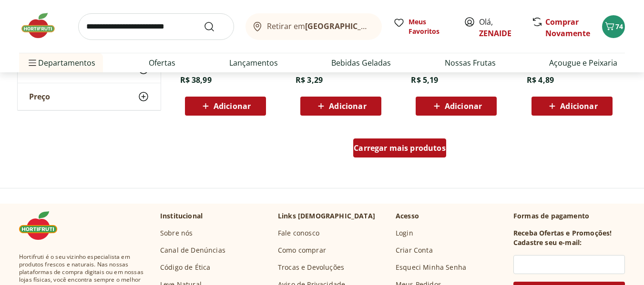
click at [403, 145] on span "Carregar mais produtos" at bounding box center [399, 148] width 92 height 8
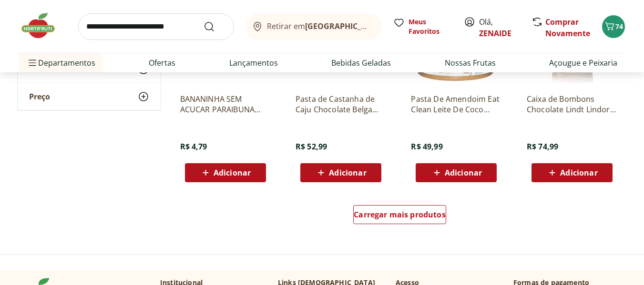
scroll to position [1852, 0]
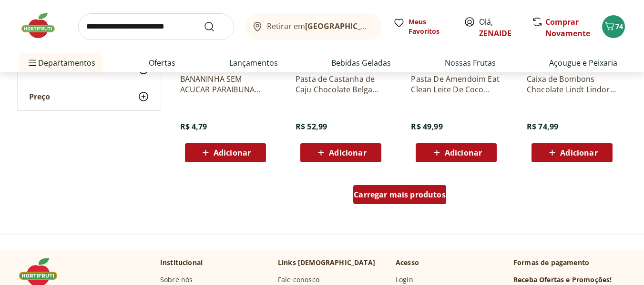
click at [387, 191] on span "Carregar mais produtos" at bounding box center [399, 195] width 92 height 8
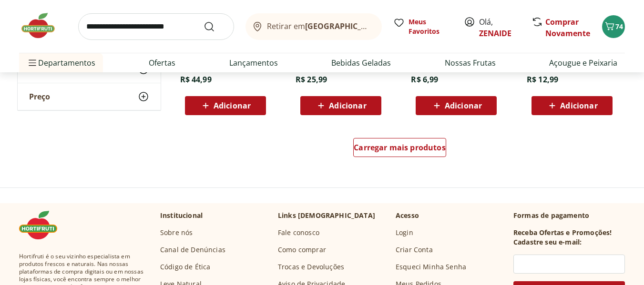
scroll to position [2552, 0]
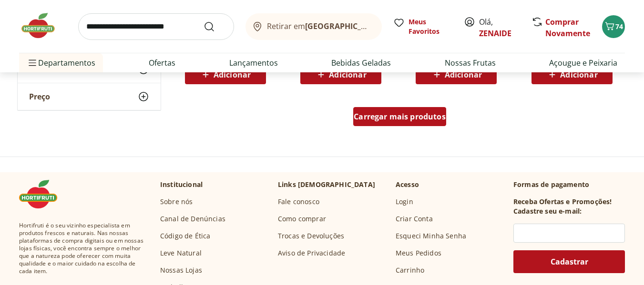
click at [419, 121] on span "Carregar mais produtos" at bounding box center [399, 117] width 92 height 8
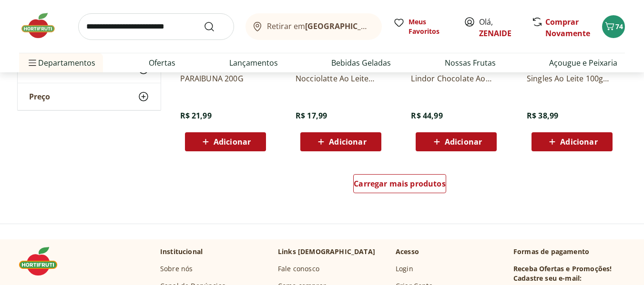
scroll to position [3091, 0]
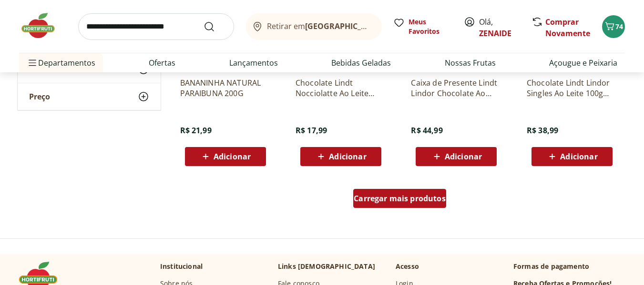
click at [393, 201] on span "Carregar mais produtos" at bounding box center [399, 199] width 92 height 8
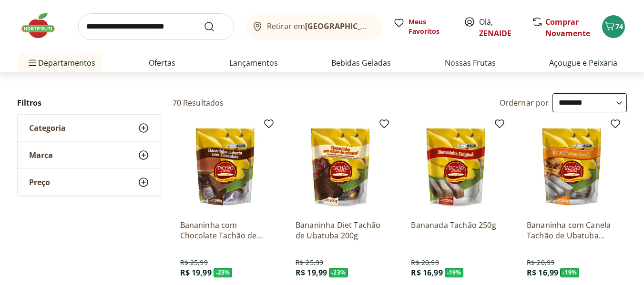
scroll to position [0, 0]
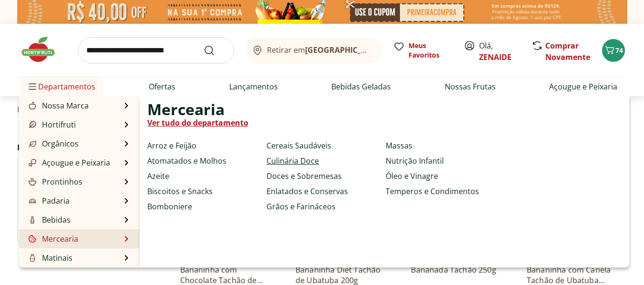
click at [295, 159] on link "Culinária Doce" at bounding box center [292, 160] width 52 height 11
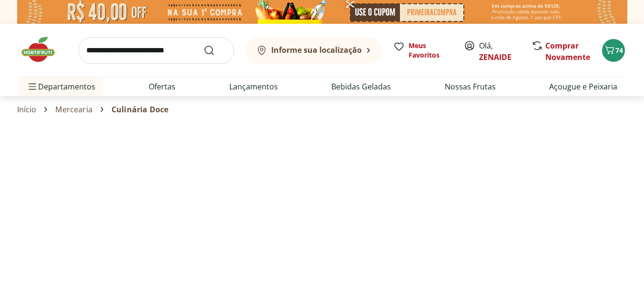
select select "**********"
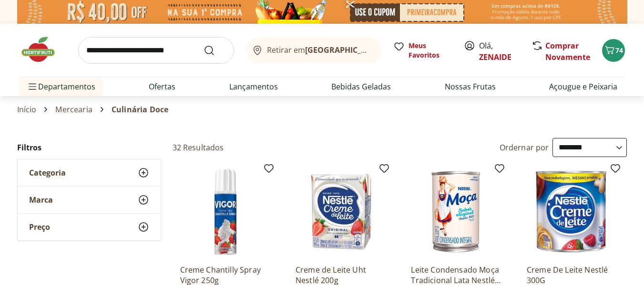
click at [144, 172] on icon at bounding box center [143, 172] width 11 height 11
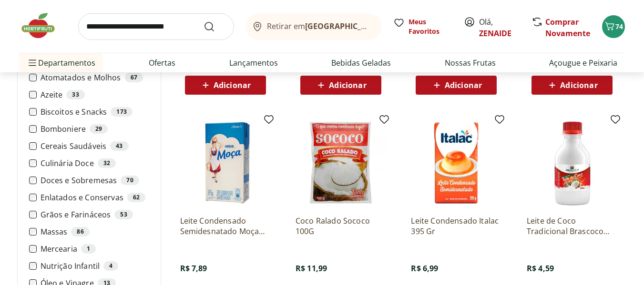
scroll to position [279, 0]
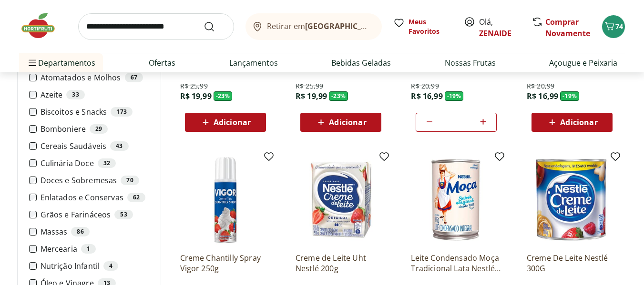
scroll to position [207, 0]
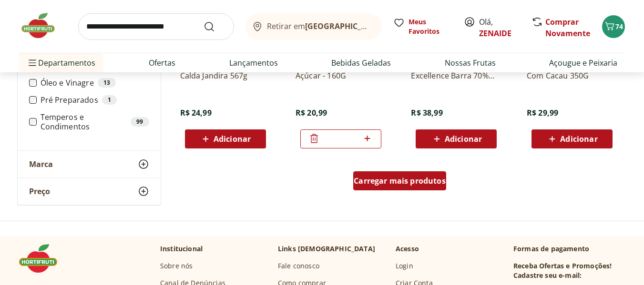
scroll to position [647, 0]
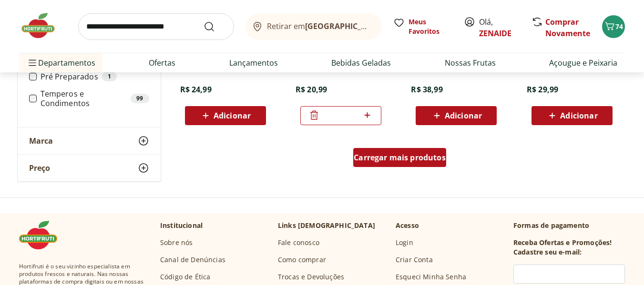
click at [382, 155] on span "Carregar mais produtos" at bounding box center [399, 158] width 92 height 8
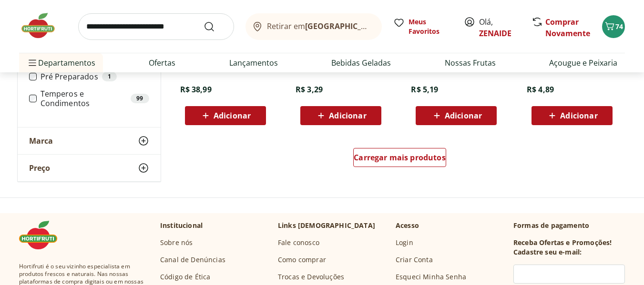
scroll to position [1273, 0]
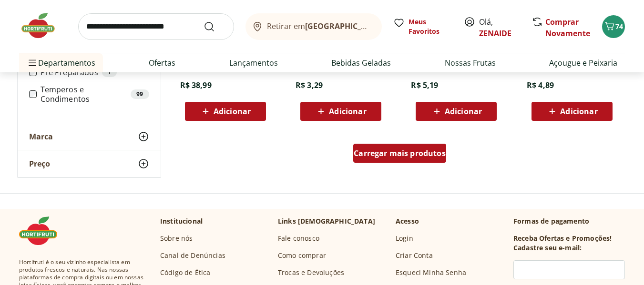
click at [397, 150] on span "Carregar mais produtos" at bounding box center [399, 154] width 92 height 8
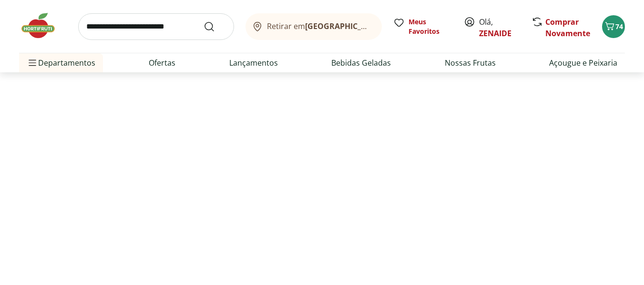
scroll to position [943, 0]
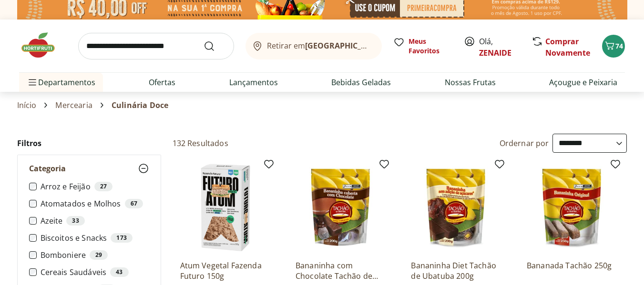
scroll to position [98, 0]
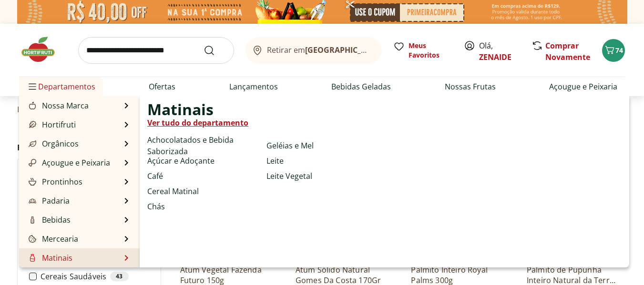
click at [121, 255] on li "Matinais Matinais Ver tudo do departamento Achocolatados e Bebida Saborizada Aç…" at bounding box center [79, 258] width 121 height 19
click at [57, 259] on link "Matinais" at bounding box center [50, 257] width 46 height 11
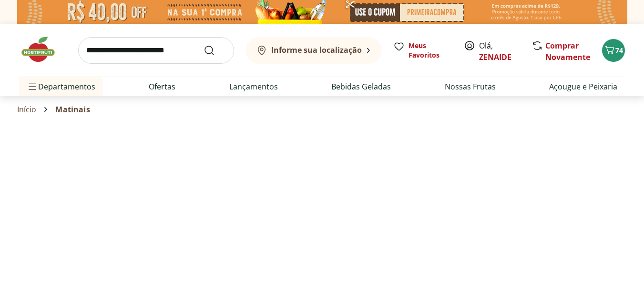
select select "**********"
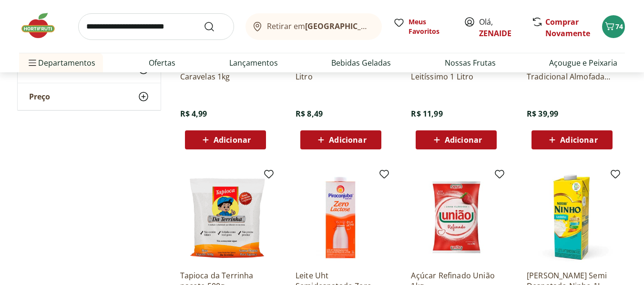
scroll to position [543, 0]
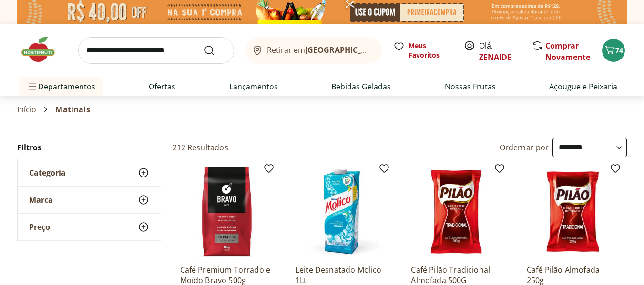
select select "**********"
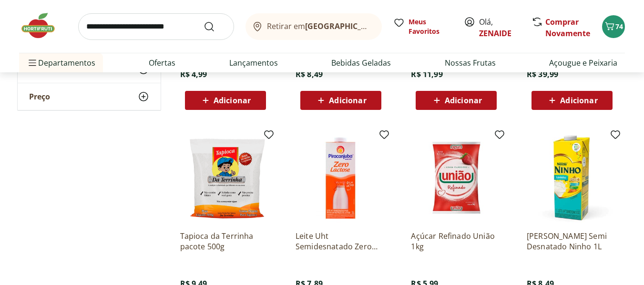
scroll to position [498, 0]
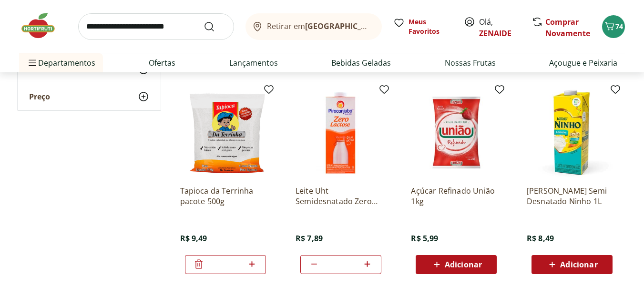
click at [453, 263] on span "Adicionar" at bounding box center [462, 265] width 37 height 8
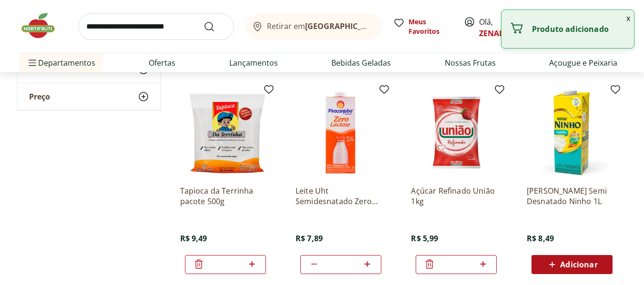
click at [483, 263] on icon at bounding box center [483, 265] width 6 height 6
type input "*"
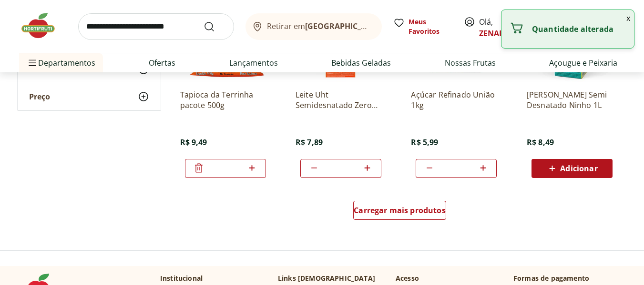
scroll to position [613, 0]
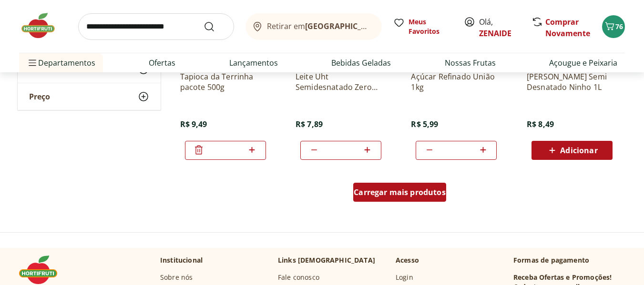
click at [386, 190] on span "Carregar mais produtos" at bounding box center [399, 193] width 92 height 8
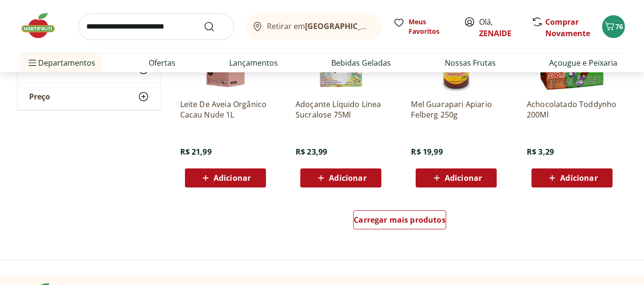
scroll to position [1257, 0]
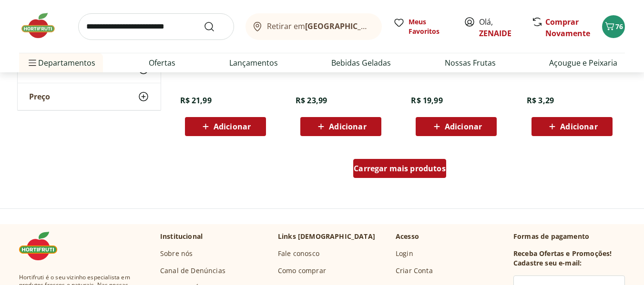
drag, startPoint x: 402, startPoint y: 166, endPoint x: 404, endPoint y: 131, distance: 34.8
click at [402, 166] on span "Carregar mais produtos" at bounding box center [399, 169] width 92 height 8
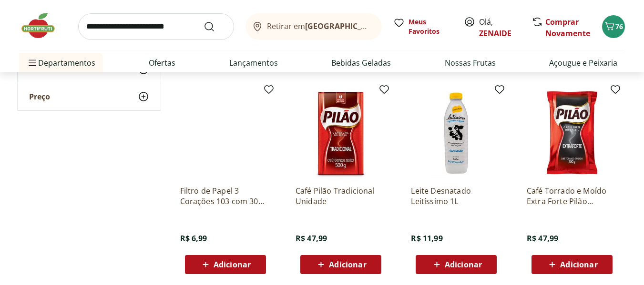
scroll to position [1776, 0]
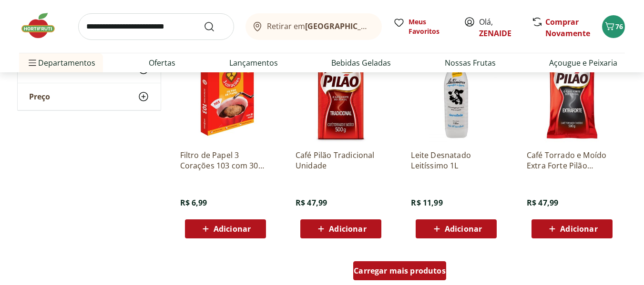
click at [409, 275] on span "Carregar mais produtos" at bounding box center [399, 271] width 92 height 8
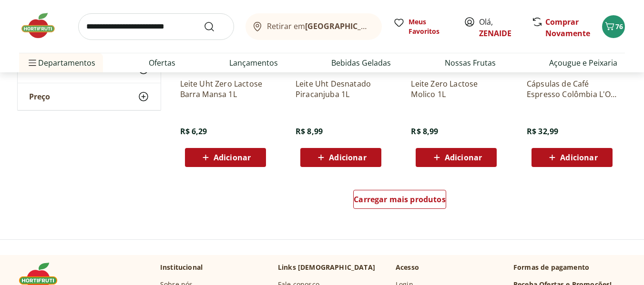
scroll to position [2568, 0]
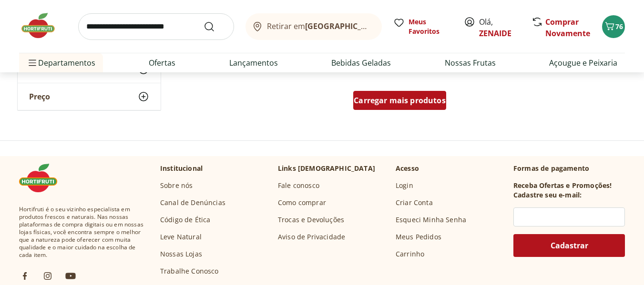
click at [383, 98] on span "Carregar mais produtos" at bounding box center [399, 101] width 92 height 8
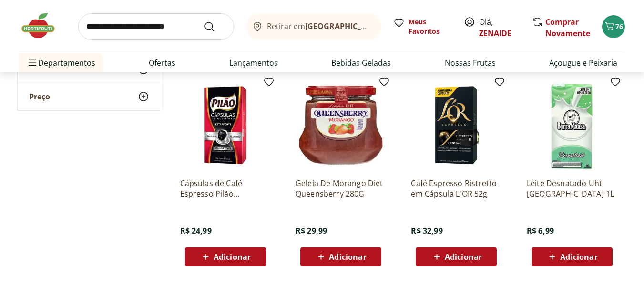
scroll to position [3078, 0]
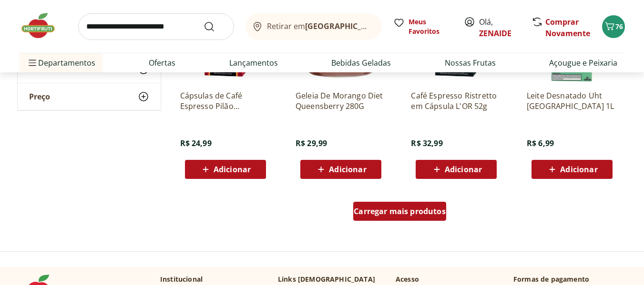
click at [399, 213] on span "Carregar mais produtos" at bounding box center [399, 212] width 92 height 8
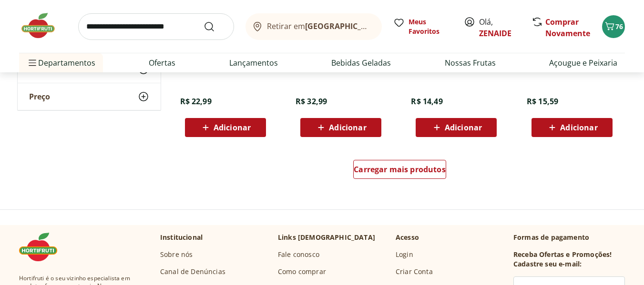
scroll to position [3750, 0]
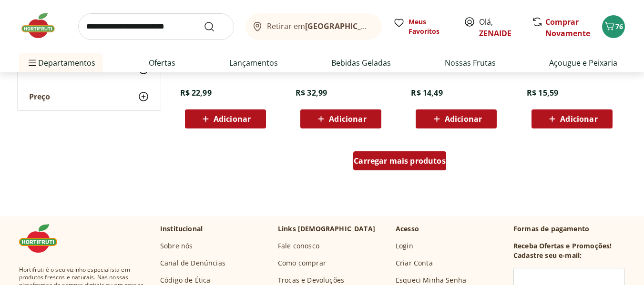
click at [389, 163] on span "Carregar mais produtos" at bounding box center [399, 161] width 92 height 8
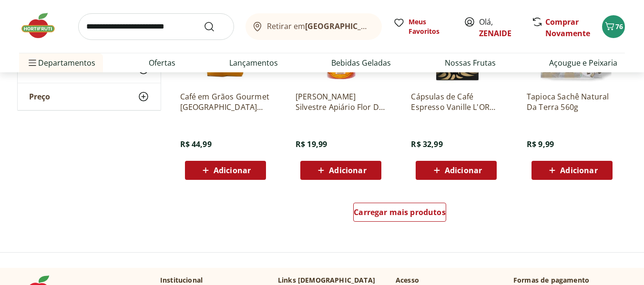
scroll to position [4357, 0]
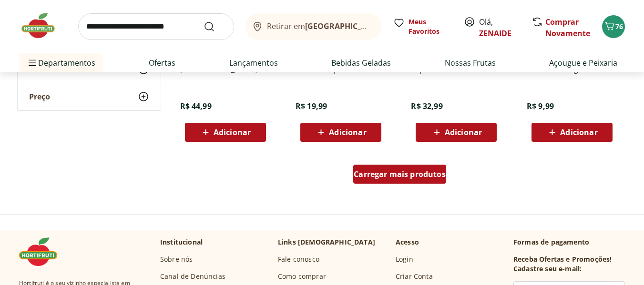
click at [380, 172] on span "Carregar mais produtos" at bounding box center [399, 175] width 92 height 8
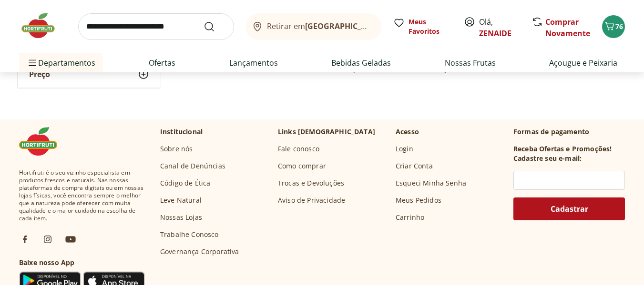
scroll to position [4930, 0]
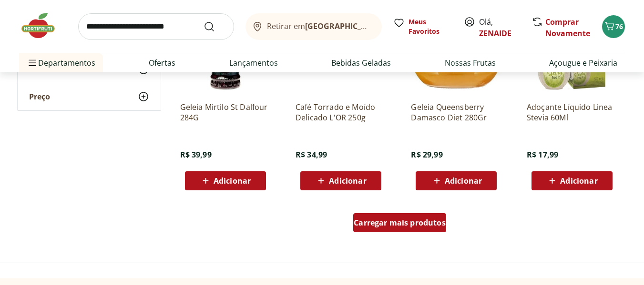
click at [388, 219] on span "Carregar mais produtos" at bounding box center [399, 223] width 92 height 8
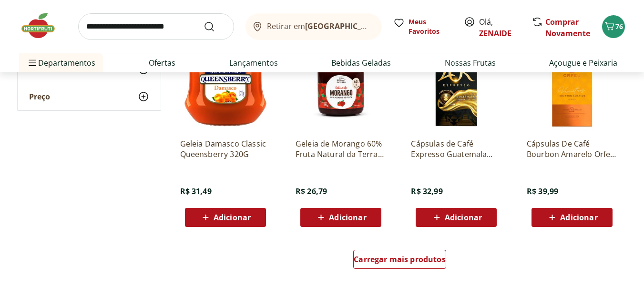
scroll to position [5596, 0]
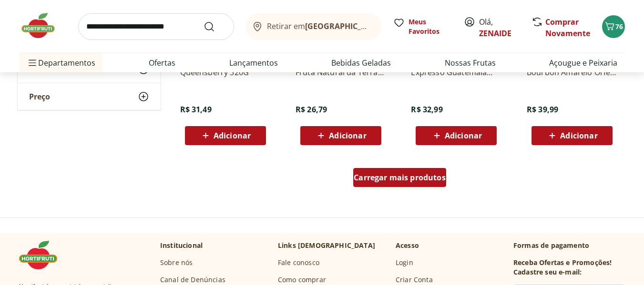
click at [374, 172] on div "Carregar mais produtos" at bounding box center [399, 177] width 93 height 19
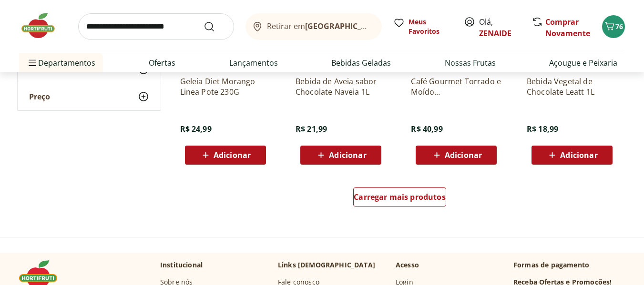
scroll to position [6236, 0]
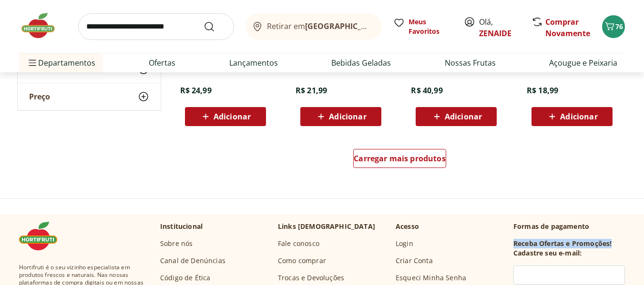
drag, startPoint x: 633, startPoint y: 243, endPoint x: 571, endPoint y: 170, distance: 95.7
click at [94, 23] on input "search" at bounding box center [156, 26] width 156 height 27
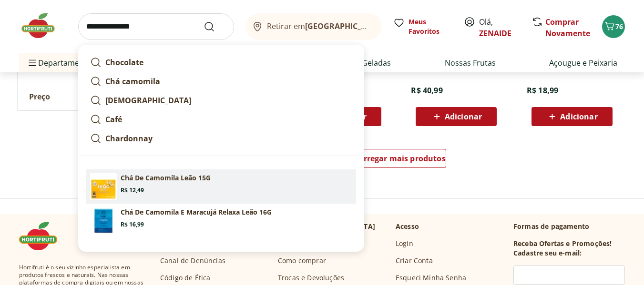
click at [167, 181] on p "Chá De Camomila Leão 15G" at bounding box center [166, 178] width 90 height 10
type input "**********"
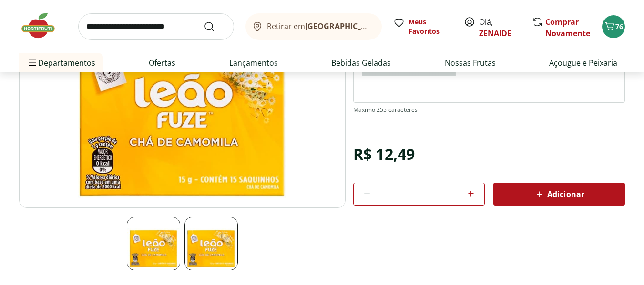
click at [557, 198] on span "Adicionar" at bounding box center [558, 194] width 50 height 11
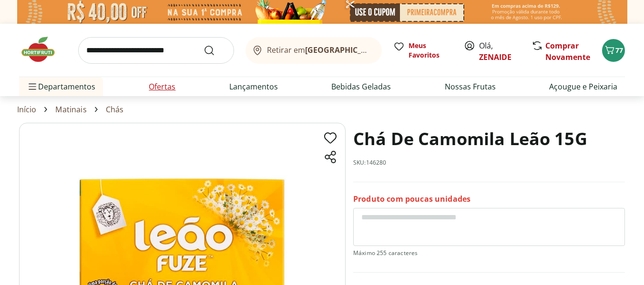
click at [169, 85] on link "Ofertas" at bounding box center [162, 86] width 27 height 11
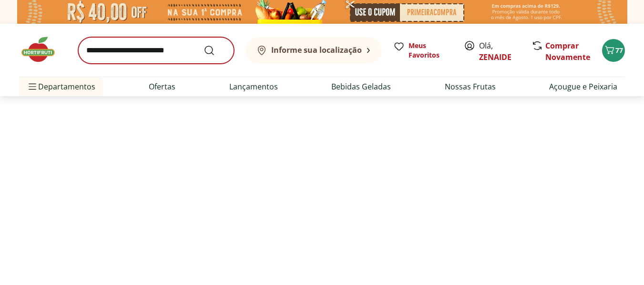
select select "**********"
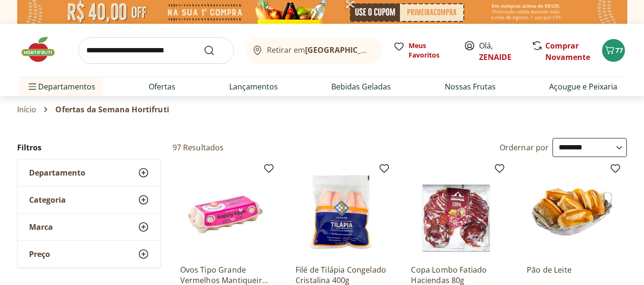
type input "*"
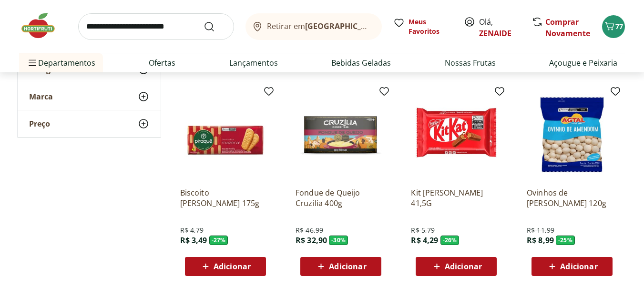
scroll to position [597, 0]
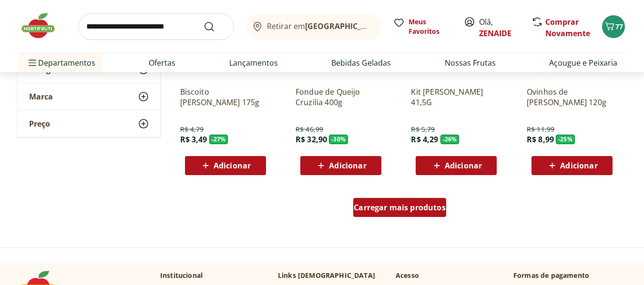
click at [386, 205] on span "Carregar mais produtos" at bounding box center [399, 208] width 92 height 8
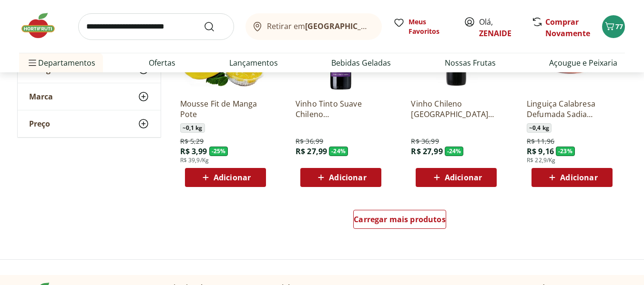
scroll to position [1231, 0]
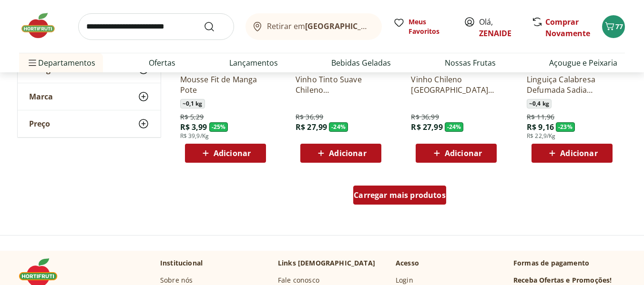
click at [412, 194] on span "Carregar mais produtos" at bounding box center [399, 195] width 92 height 8
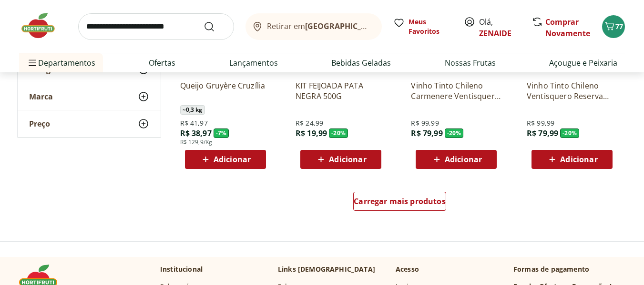
scroll to position [1871, 0]
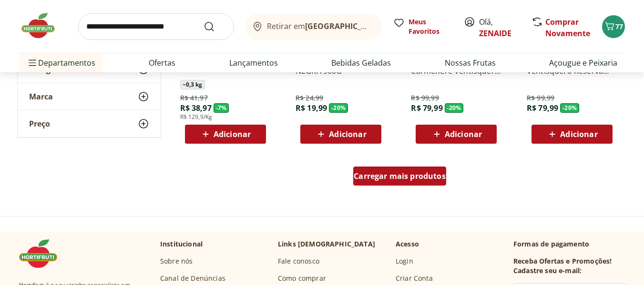
click at [381, 175] on span "Carregar mais produtos" at bounding box center [399, 176] width 92 height 8
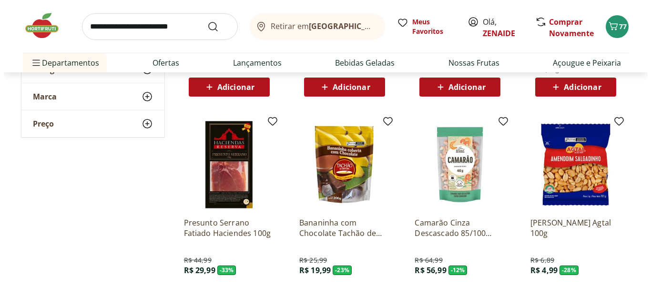
scroll to position [0, 0]
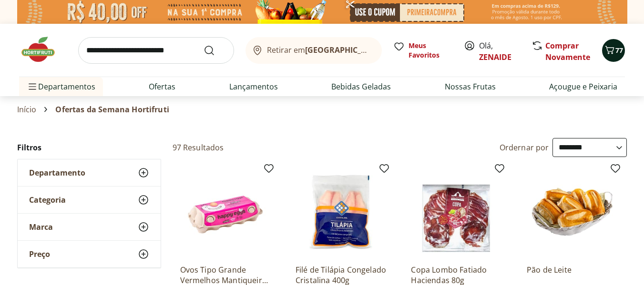
click at [608, 45] on icon "Carrinho" at bounding box center [608, 49] width 11 height 11
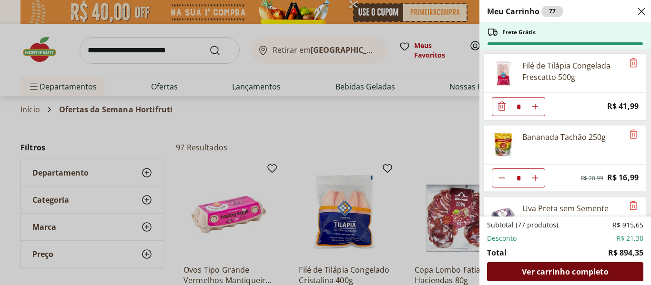
click at [546, 272] on span "Ver carrinho completo" at bounding box center [565, 272] width 86 height 8
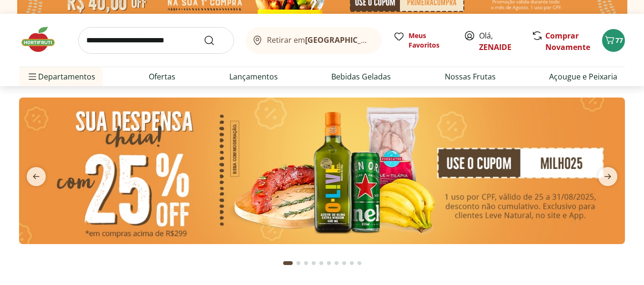
scroll to position [30, 0]
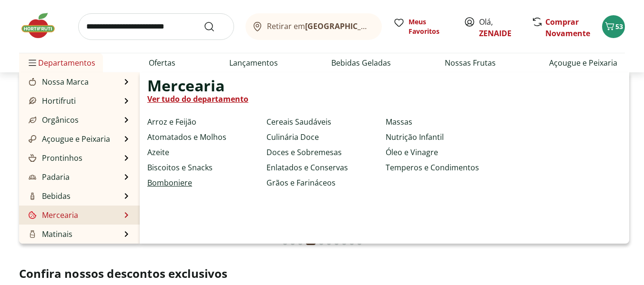
click at [169, 179] on link "Bomboniere" at bounding box center [169, 182] width 45 height 11
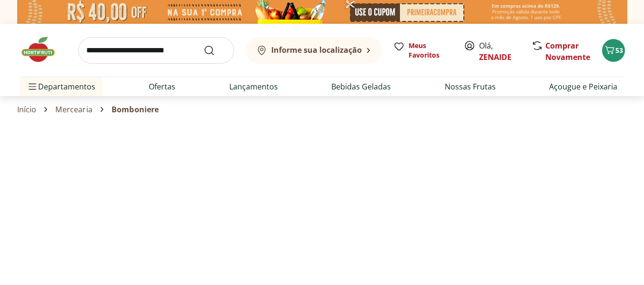
select select "**********"
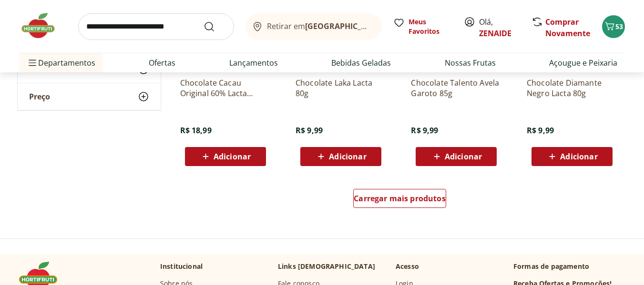
scroll to position [621, 0]
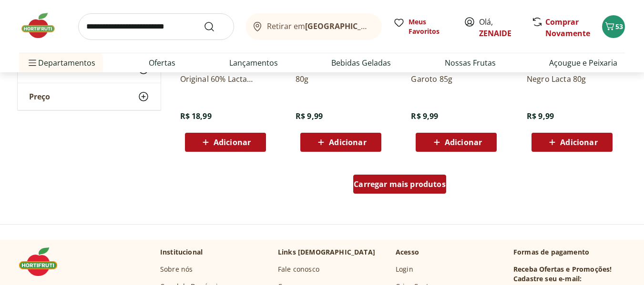
click at [395, 185] on span "Carregar mais produtos" at bounding box center [399, 185] width 92 height 8
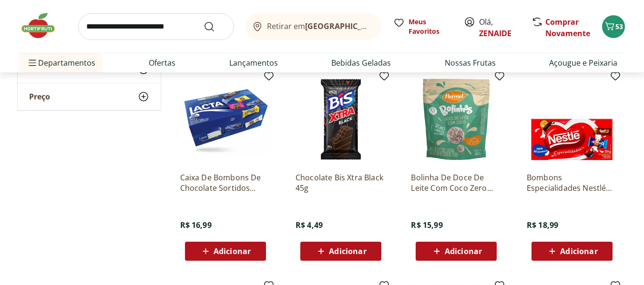
scroll to position [947, 0]
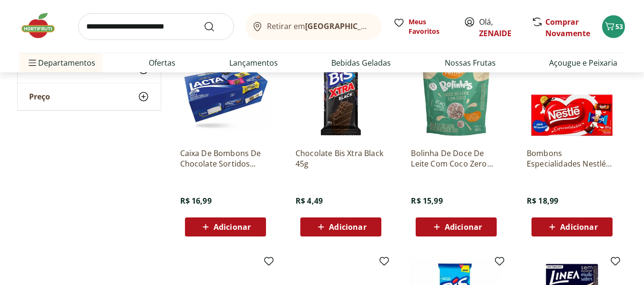
click at [231, 225] on span "Adicionar" at bounding box center [231, 227] width 37 height 8
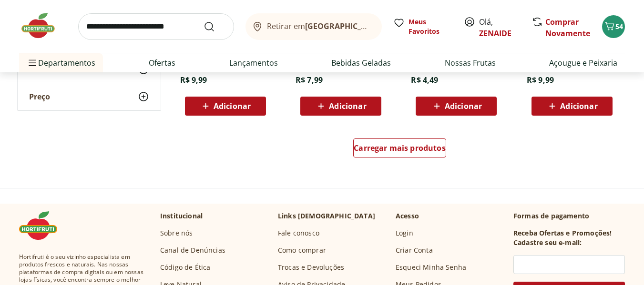
scroll to position [1286, 0]
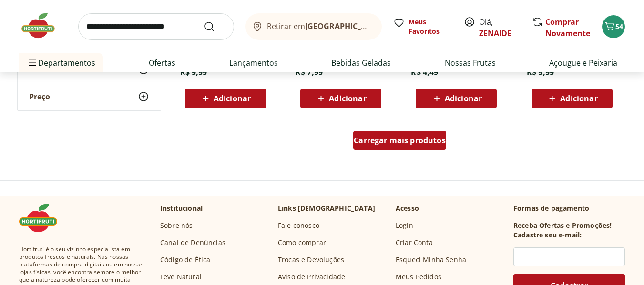
click at [409, 140] on span "Carregar mais produtos" at bounding box center [399, 141] width 92 height 8
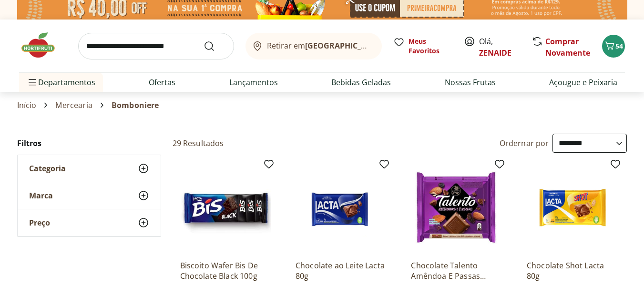
scroll to position [0, 0]
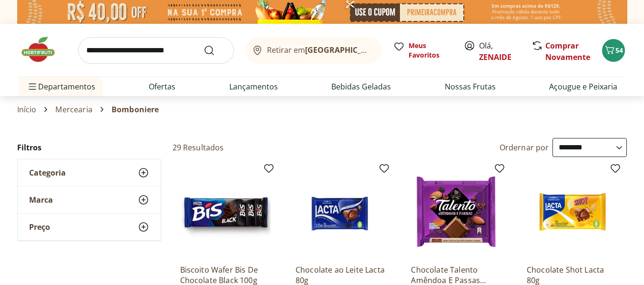
click at [143, 171] on use at bounding box center [143, 172] width 11 height 11
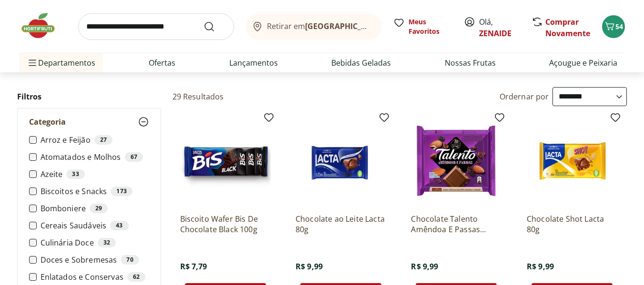
scroll to position [56, 0]
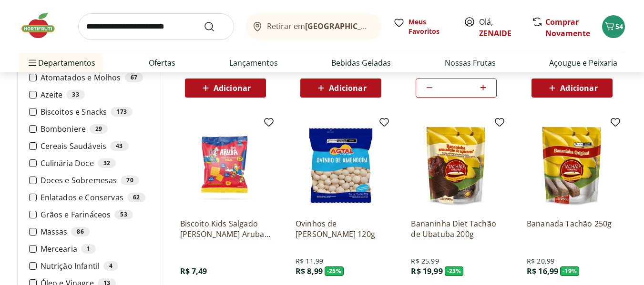
scroll to position [288, 0]
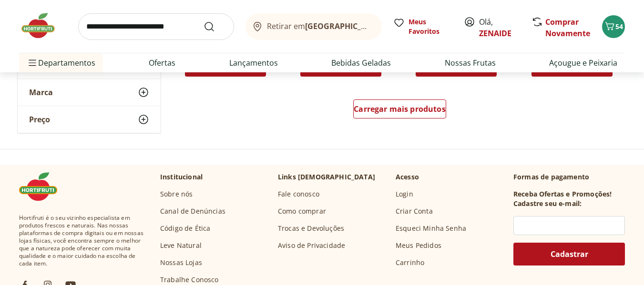
scroll to position [716, 0]
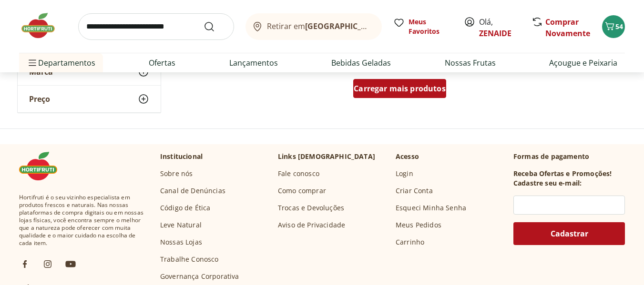
click at [412, 82] on div "Carregar mais produtos" at bounding box center [399, 88] width 93 height 19
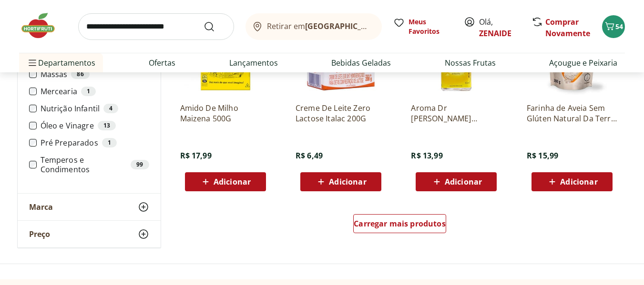
scroll to position [1214, 0]
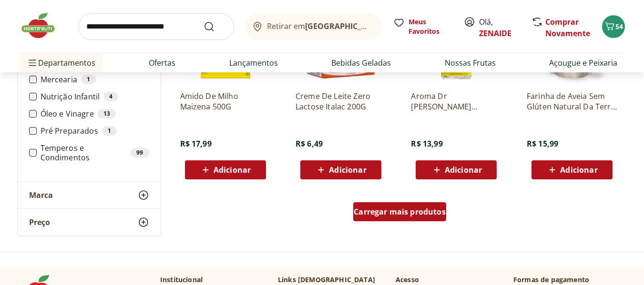
click at [401, 215] on span "Carregar mais produtos" at bounding box center [399, 212] width 92 height 8
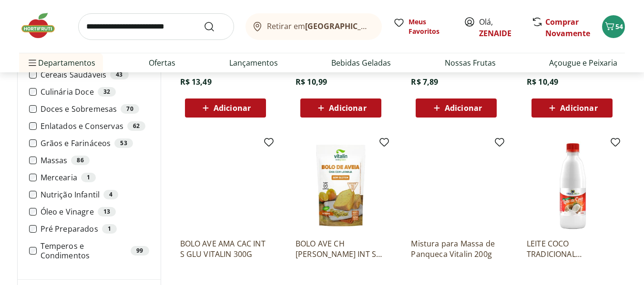
scroll to position [1459, 0]
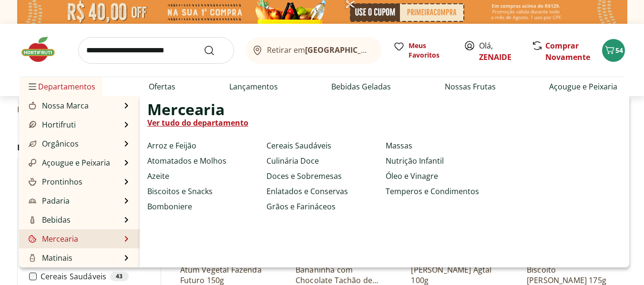
click at [75, 234] on link "Mercearia" at bounding box center [52, 238] width 51 height 11
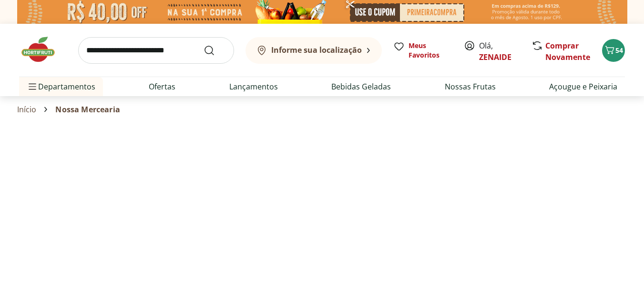
select select "**********"
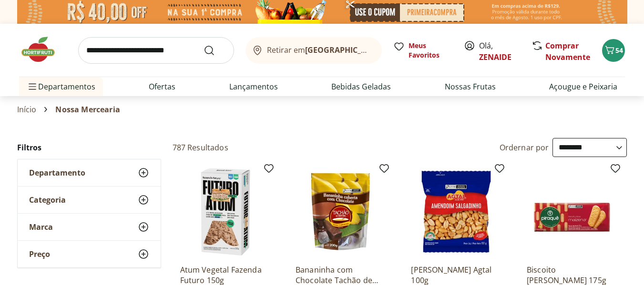
click at [143, 174] on use at bounding box center [143, 172] width 11 height 11
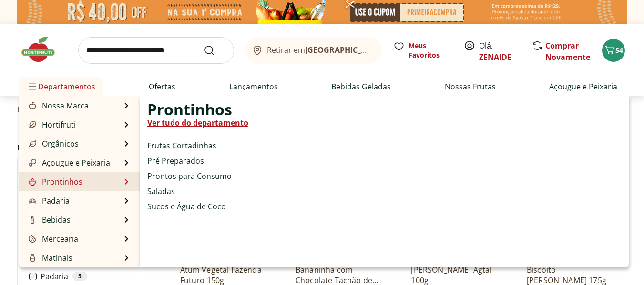
click at [97, 178] on li "Prontinhos Prontinhos Ver tudo do departamento Frutas Cortadinhas Pré Preparado…" at bounding box center [79, 181] width 121 height 19
click at [173, 159] on link "Pré Preparados" at bounding box center [175, 160] width 57 height 11
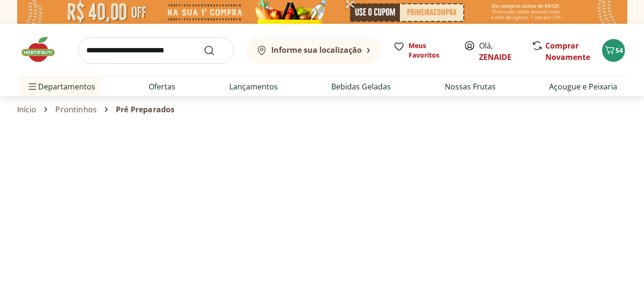
select select "**********"
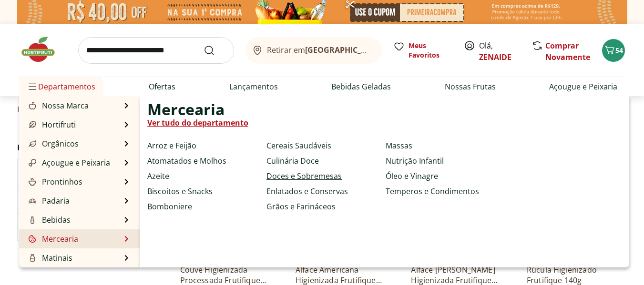
click at [310, 173] on link "Doces e Sobremesas" at bounding box center [303, 176] width 75 height 11
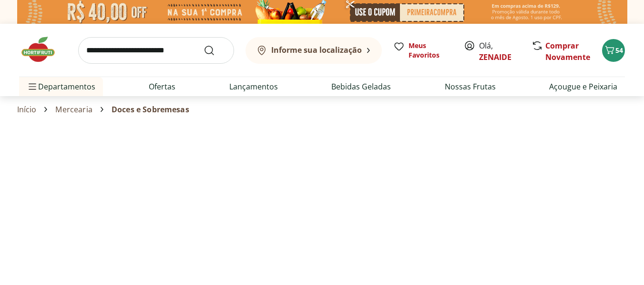
select select "**********"
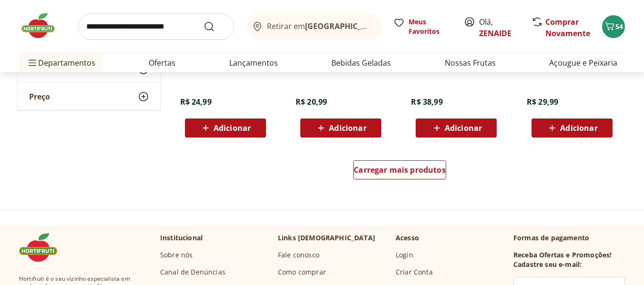
scroll to position [644, 0]
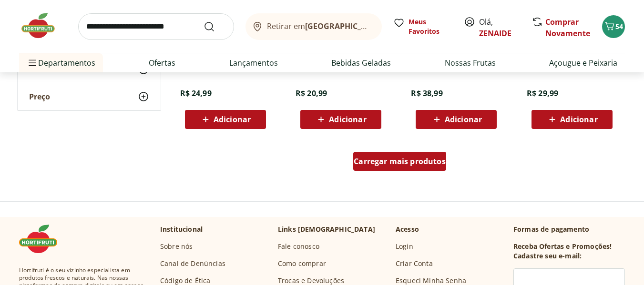
click at [411, 158] on span "Carregar mais produtos" at bounding box center [399, 162] width 92 height 8
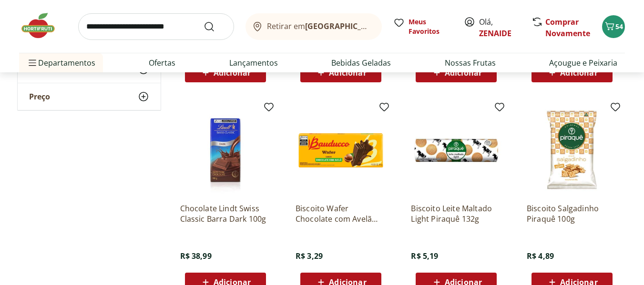
scroll to position [1185, 0]
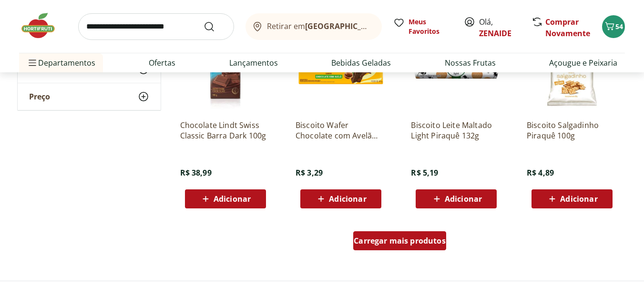
click at [383, 239] on span "Carregar mais produtos" at bounding box center [399, 241] width 92 height 8
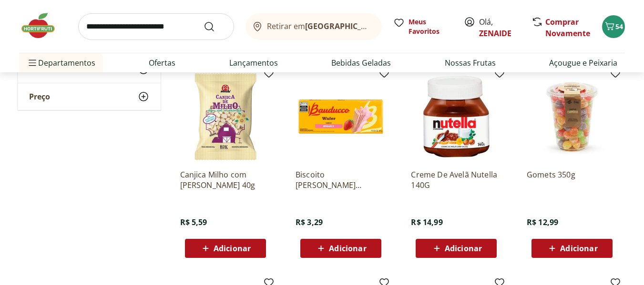
scroll to position [1322, 0]
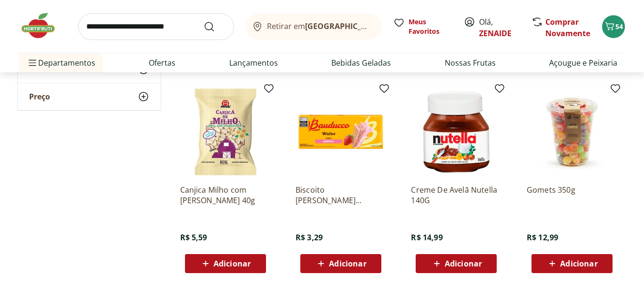
click at [571, 264] on span "Adicionar" at bounding box center [578, 264] width 37 height 8
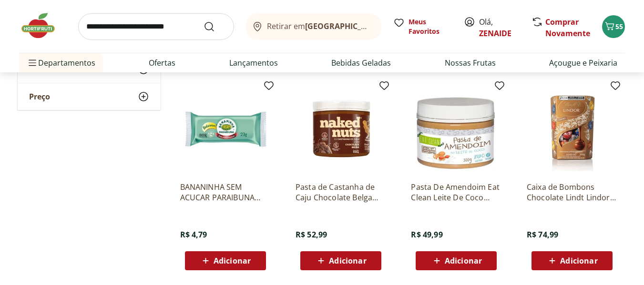
scroll to position [1887, 0]
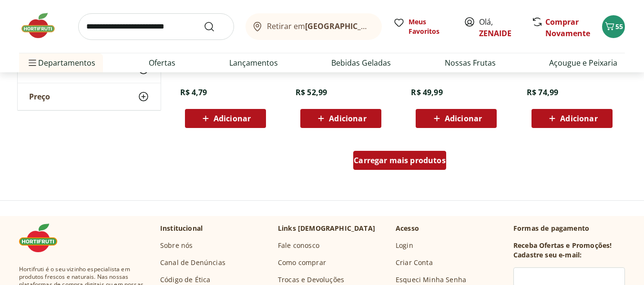
click at [420, 166] on div "Carregar mais produtos" at bounding box center [399, 160] width 93 height 19
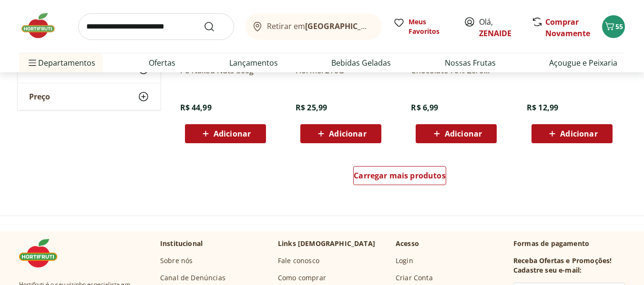
scroll to position [2530, 0]
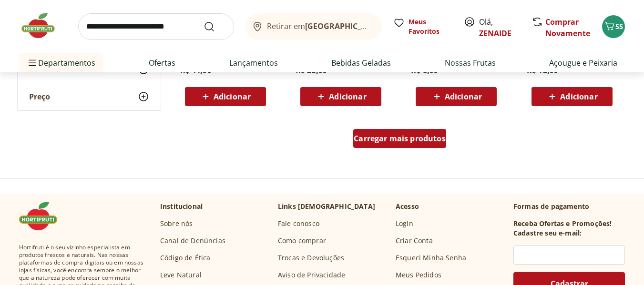
click at [393, 132] on div "Carregar mais produtos" at bounding box center [399, 138] width 93 height 19
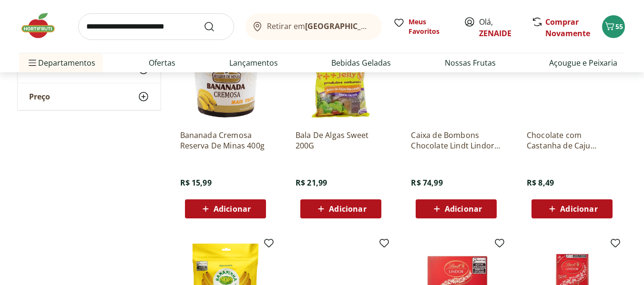
scroll to position [2770, 0]
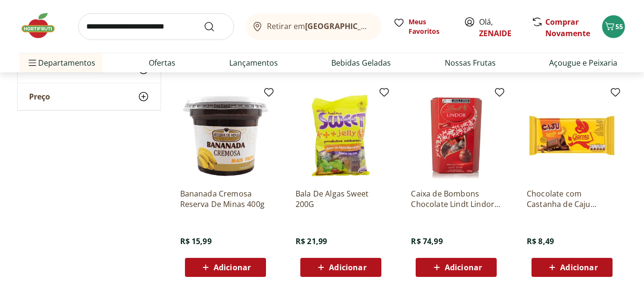
click at [352, 262] on div "Adicionar" at bounding box center [341, 267] width 66 height 17
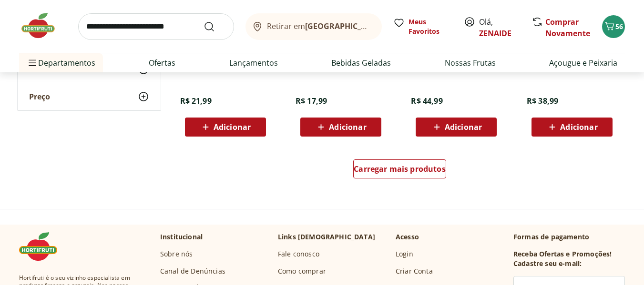
scroll to position [3142, 0]
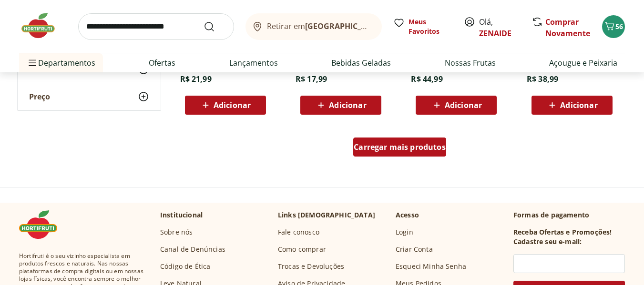
click at [412, 148] on span "Carregar mais produtos" at bounding box center [399, 147] width 92 height 8
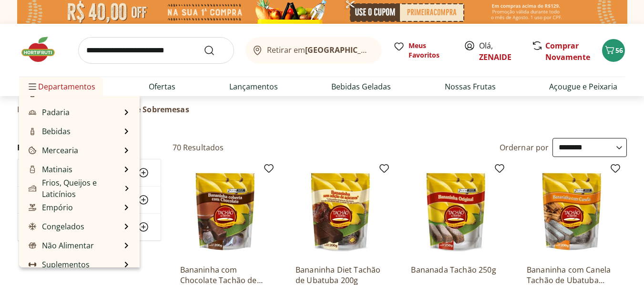
scroll to position [95, 0]
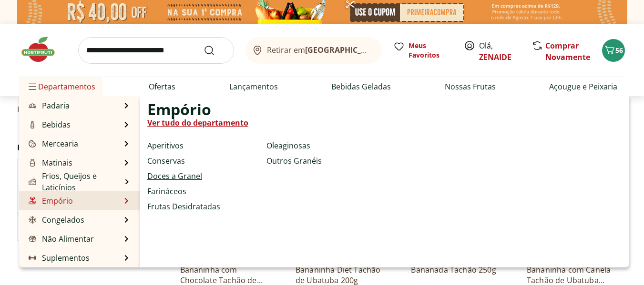
click at [181, 175] on link "Doces a Granel" at bounding box center [174, 176] width 55 height 11
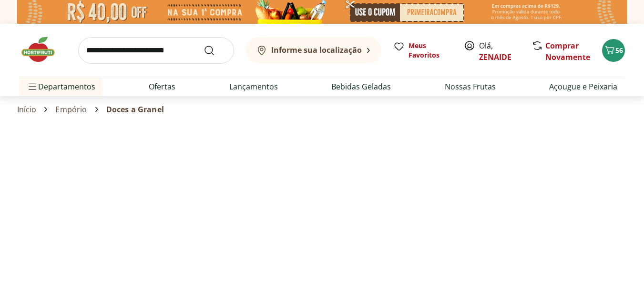
select select "**********"
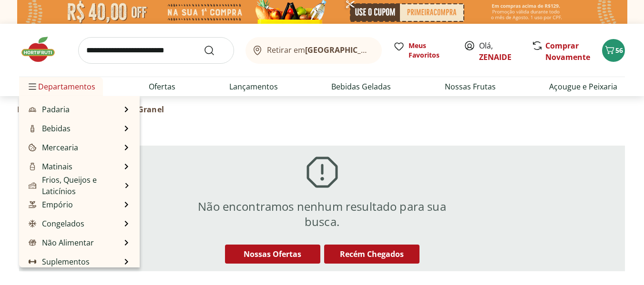
scroll to position [95, 0]
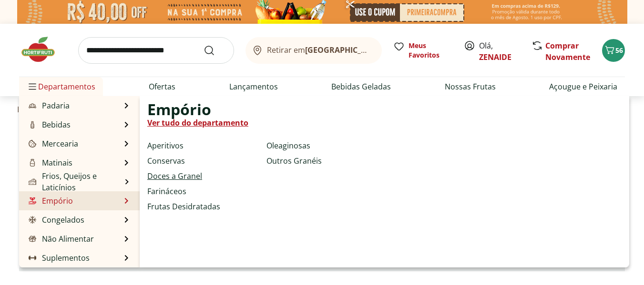
click at [160, 178] on link "Doces a Granel" at bounding box center [174, 176] width 55 height 11
click at [160, 177] on link "Doces a Granel" at bounding box center [174, 176] width 55 height 11
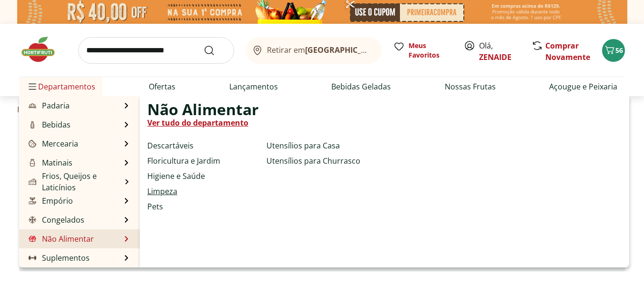
click at [167, 191] on link "Limpeza" at bounding box center [162, 191] width 30 height 11
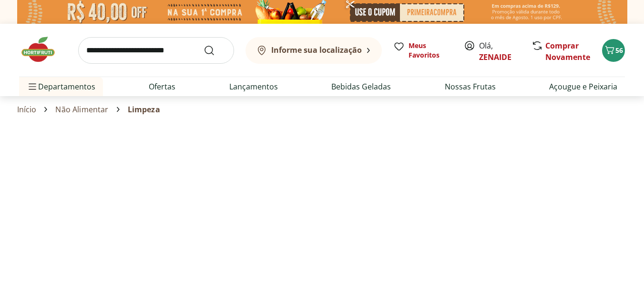
select select "**********"
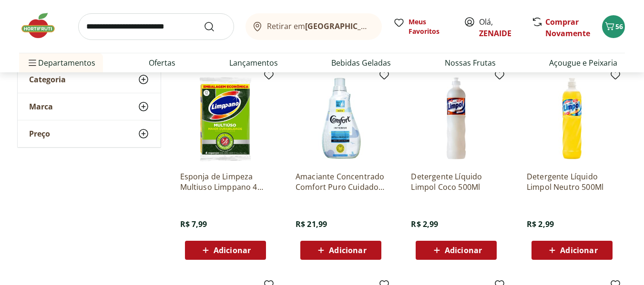
scroll to position [105, 0]
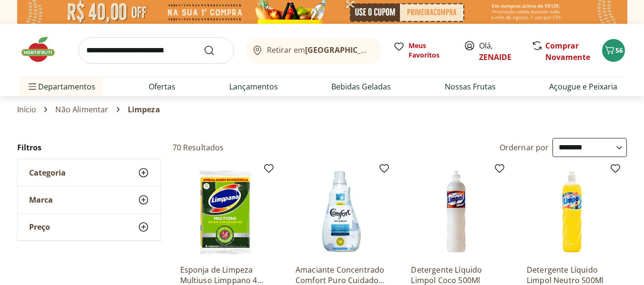
select select "**********"
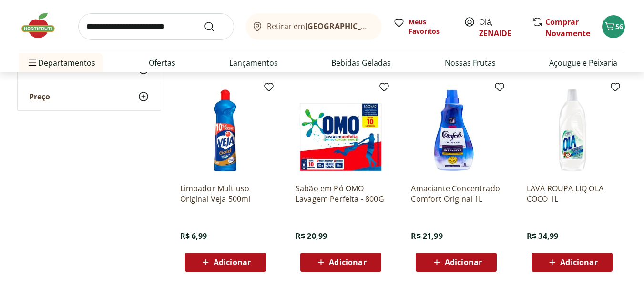
scroll to position [294, 0]
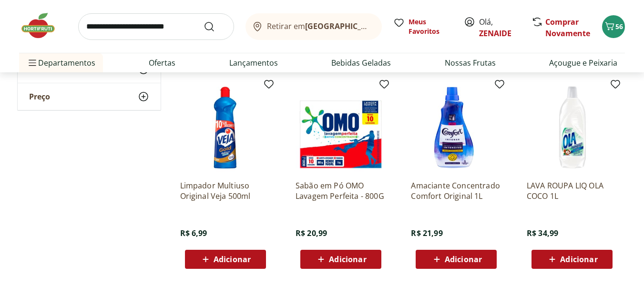
click at [461, 260] on span "Adicionar" at bounding box center [462, 260] width 37 height 8
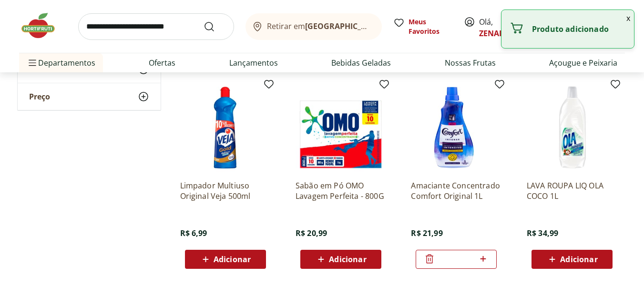
click at [482, 259] on icon at bounding box center [483, 258] width 12 height 11
type input "*"
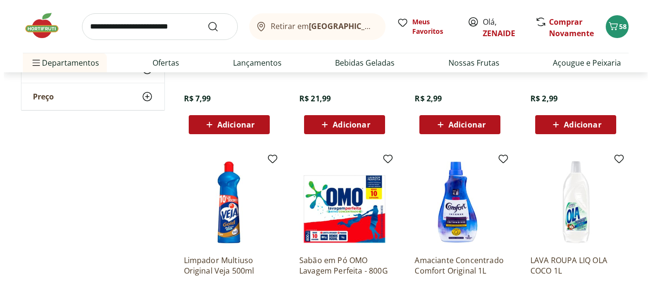
scroll to position [40, 0]
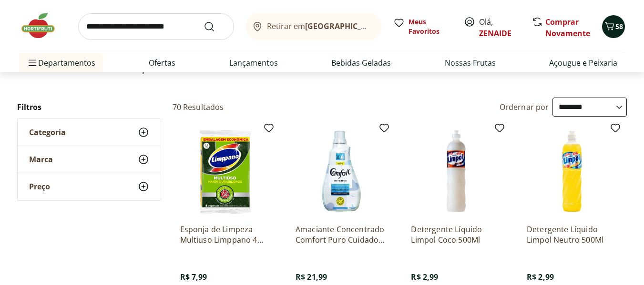
click at [612, 22] on icon "Carrinho" at bounding box center [608, 25] width 11 height 11
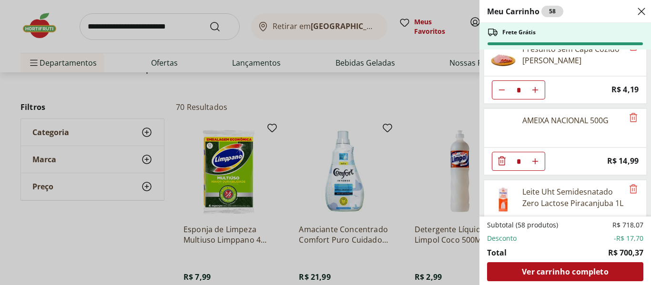
scroll to position [957, 0]
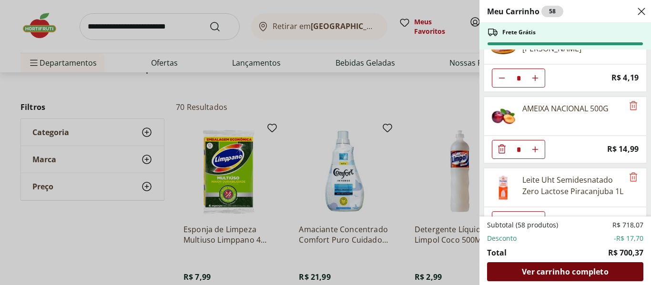
click at [568, 275] on span "Ver carrinho completo" at bounding box center [565, 272] width 86 height 8
